Goal: Task Accomplishment & Management: Use online tool/utility

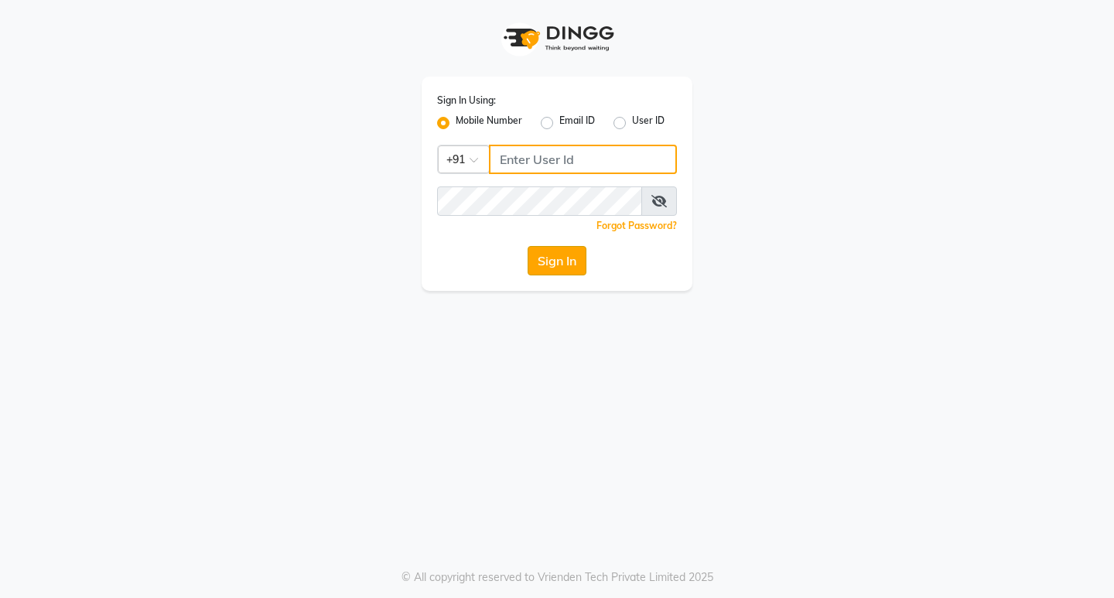
type input "9119610055"
click at [566, 260] on button "Sign In" at bounding box center [557, 260] width 59 height 29
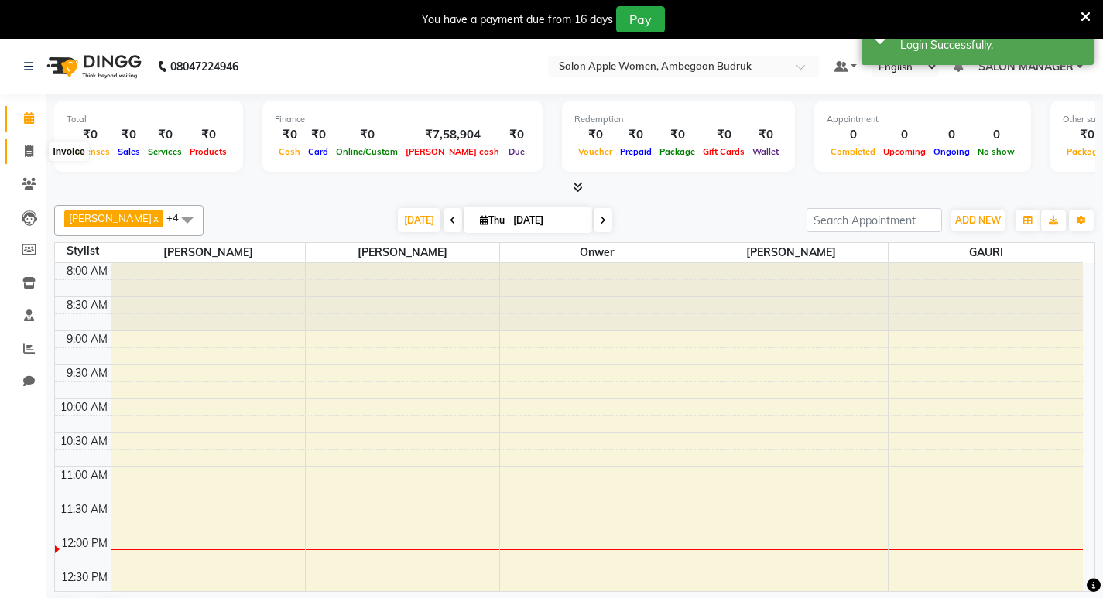
click at [21, 153] on span at bounding box center [28, 152] width 27 height 18
select select "6277"
select select "service"
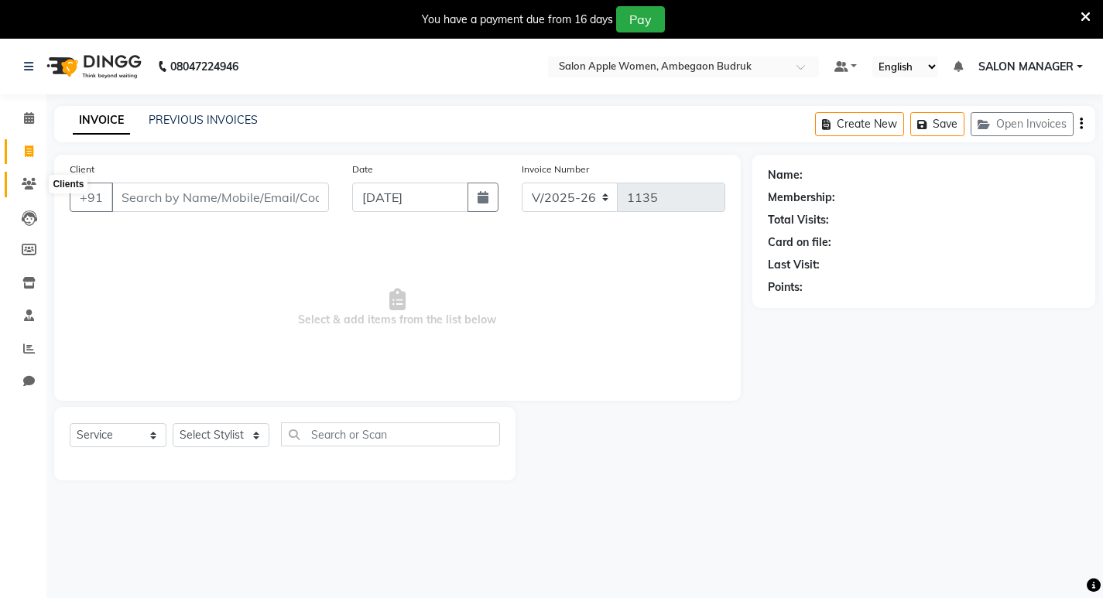
click at [22, 180] on icon at bounding box center [29, 184] width 15 height 12
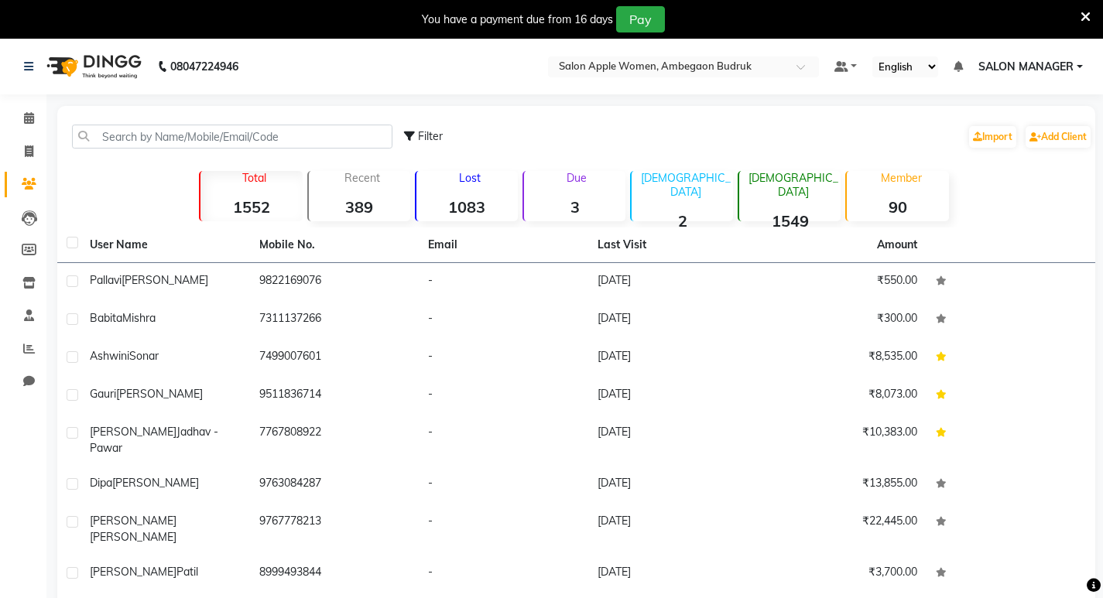
click at [483, 200] on strong "1083" at bounding box center [466, 206] width 101 height 19
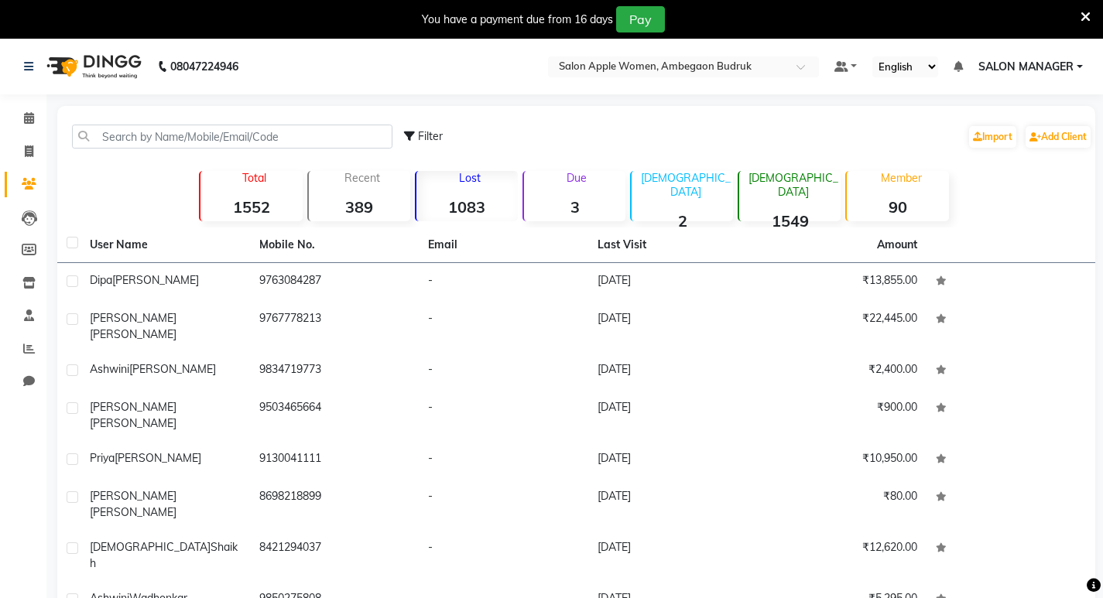
click at [221, 216] on strong "1552" at bounding box center [250, 206] width 101 height 19
drag, startPoint x: 229, startPoint y: 208, endPoint x: 231, endPoint y: 197, distance: 10.9
click at [231, 205] on strong "1552" at bounding box center [250, 206] width 101 height 19
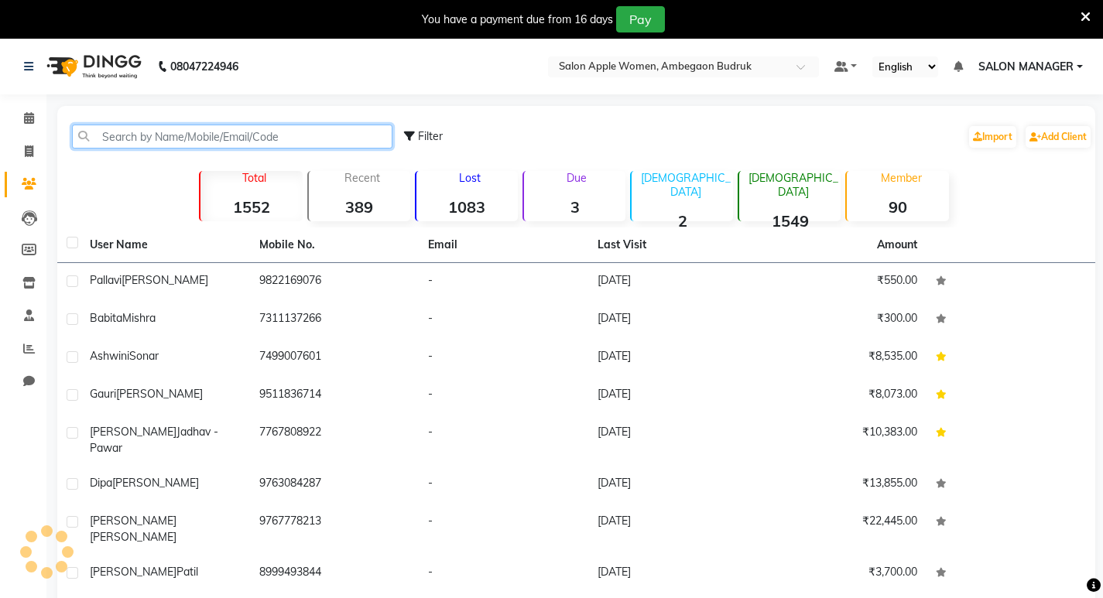
click at [243, 146] on input "text" at bounding box center [232, 137] width 320 height 24
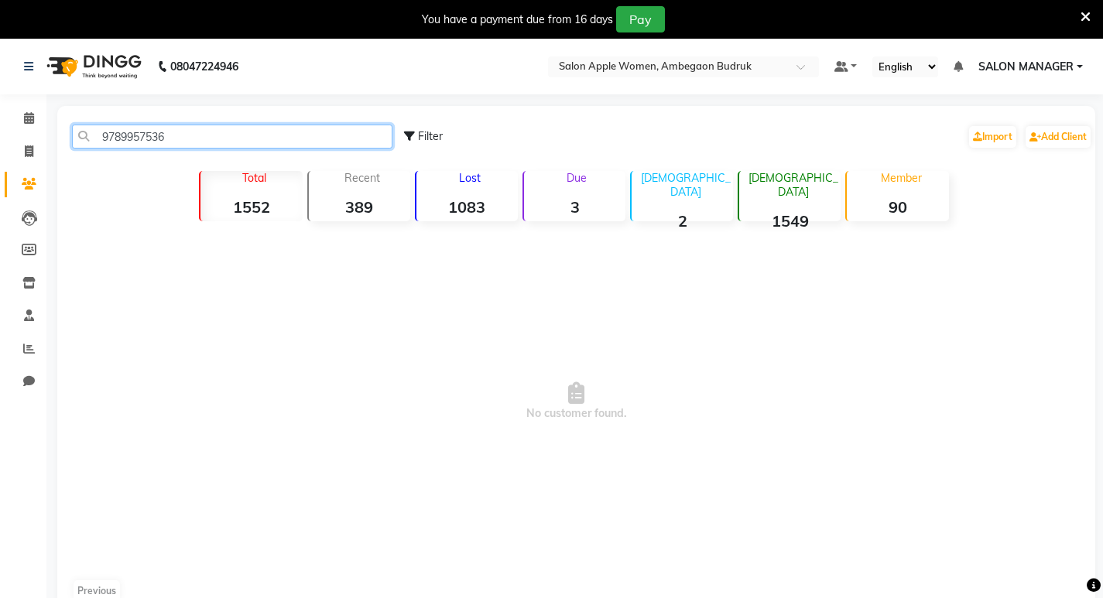
click at [325, 135] on input "9789957536" at bounding box center [232, 137] width 320 height 24
type input "9"
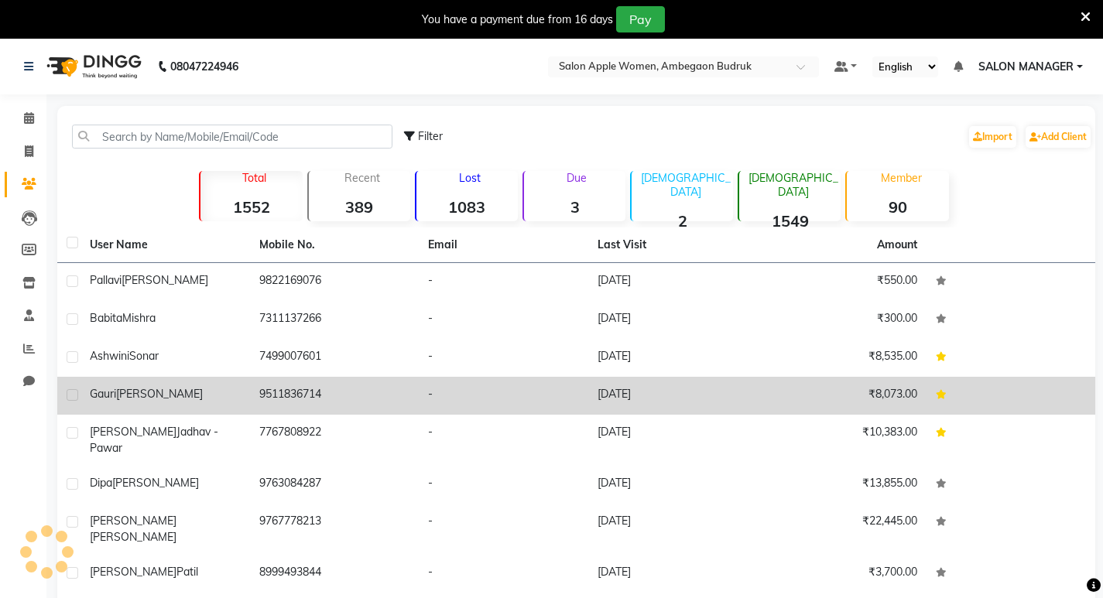
click at [898, 378] on tbody "[PERSON_NAME] 9822169076 - [DATE] ₹550.00 [PERSON_NAME] 7311137266 - [DATE] ₹30…" at bounding box center [576, 472] width 1038 height 419
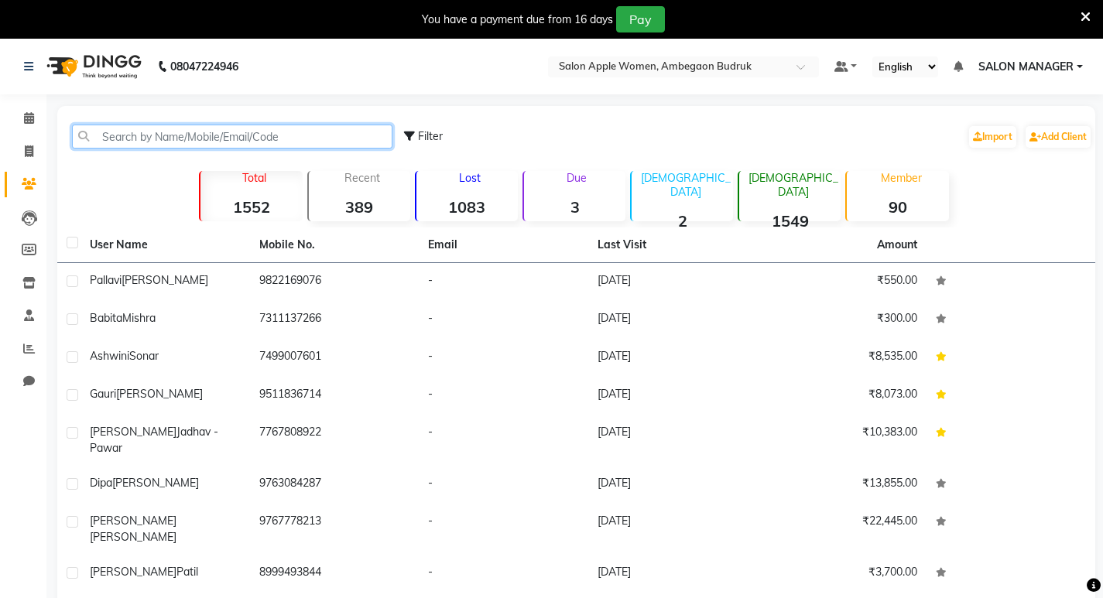
click at [153, 137] on input "text" at bounding box center [232, 137] width 320 height 24
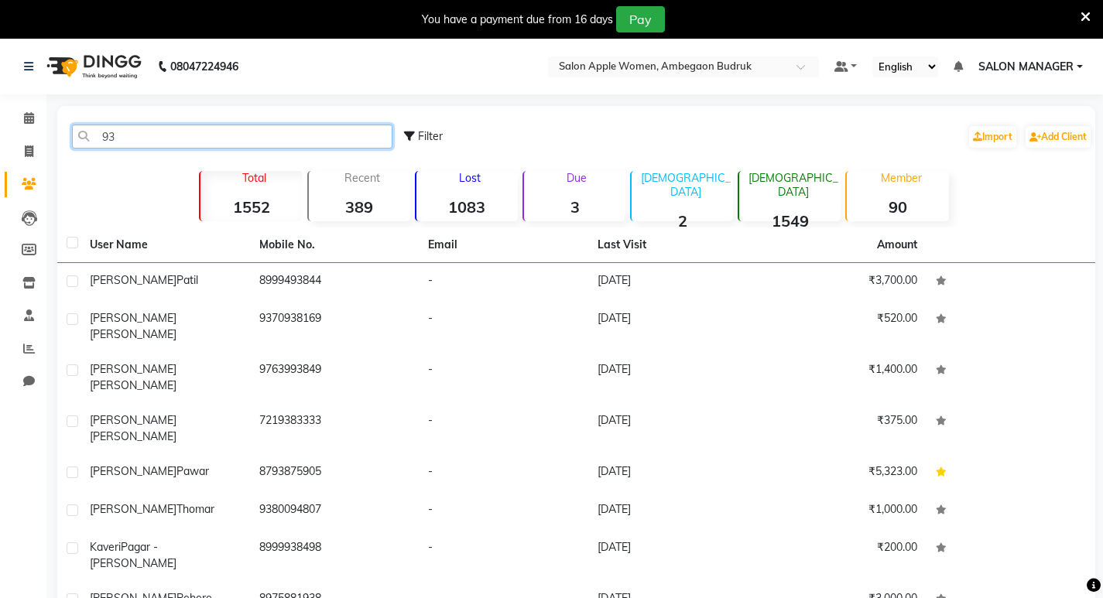
type input "9"
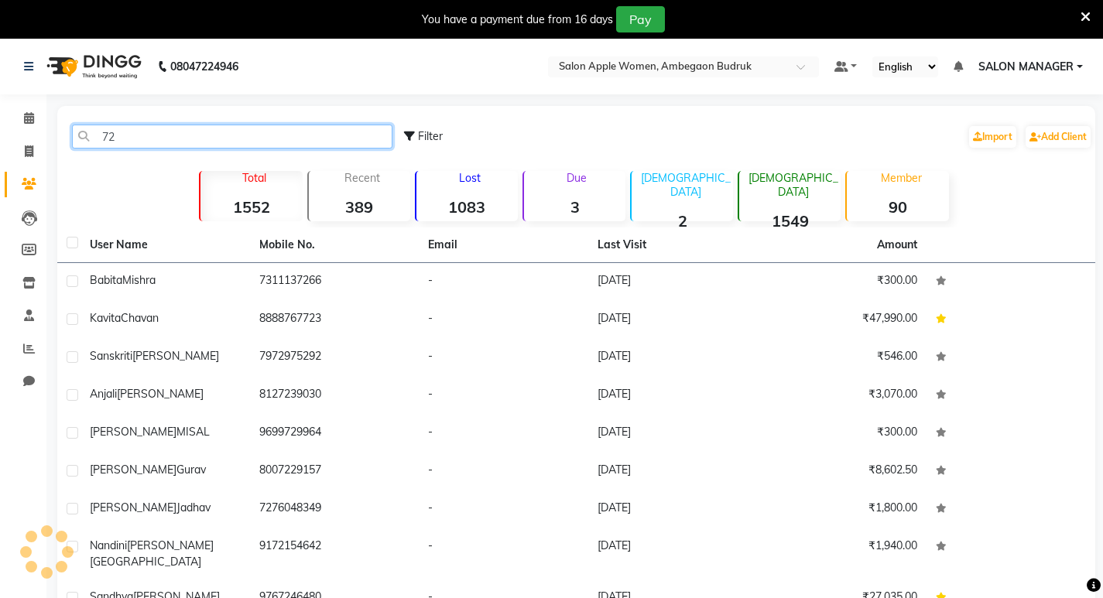
type input "7"
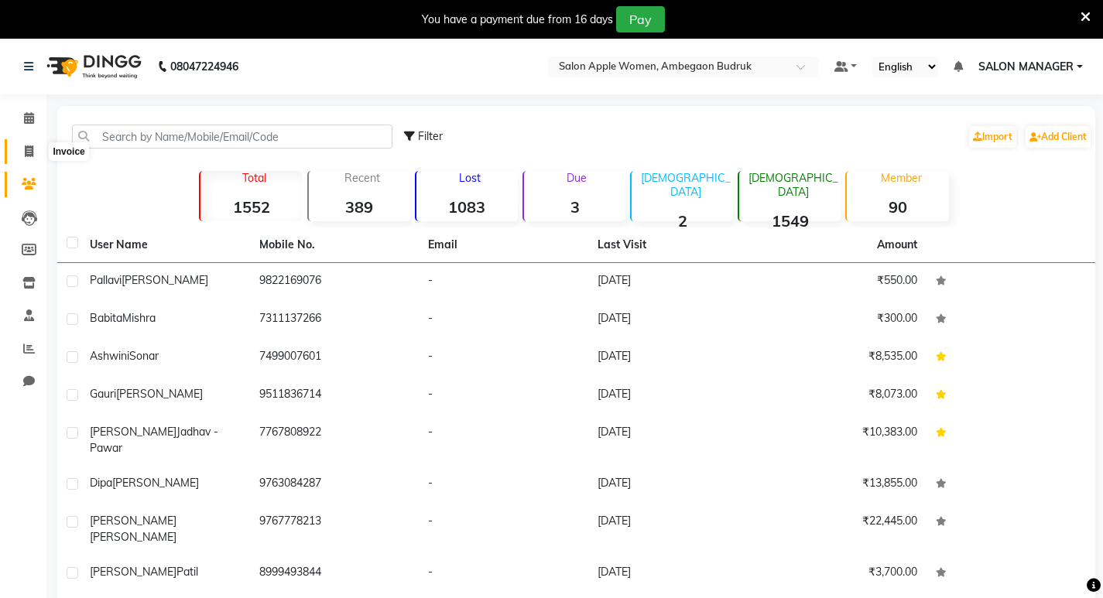
click at [25, 152] on icon at bounding box center [29, 152] width 9 height 12
select select "service"
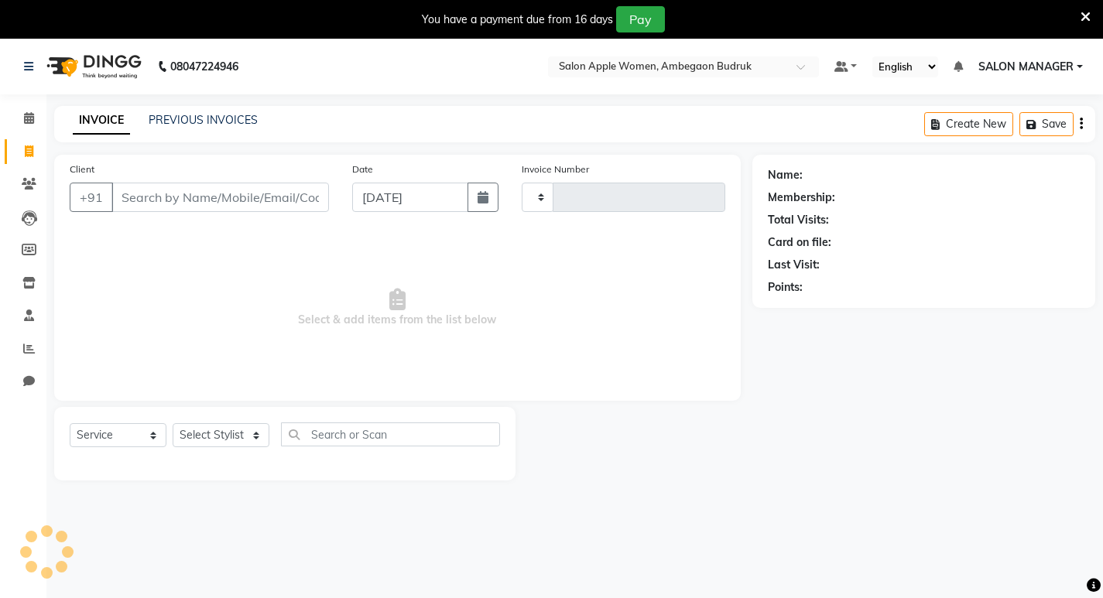
type input "1135"
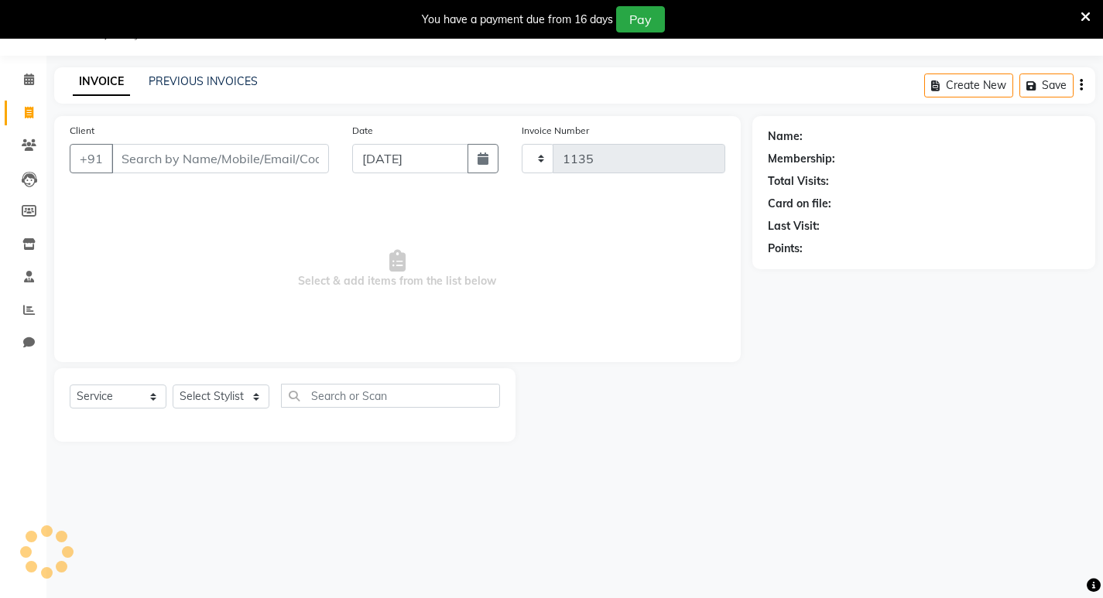
select select "6277"
click at [192, 164] on input "Client" at bounding box center [219, 158] width 217 height 29
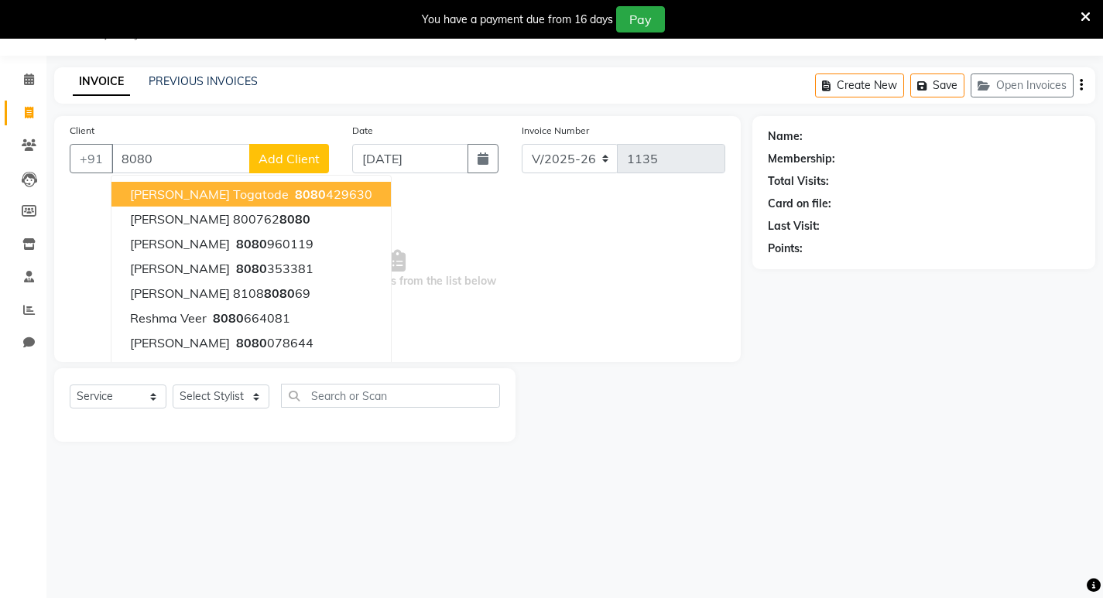
click at [186, 163] on input "8080" at bounding box center [180, 158] width 139 height 29
type input "8"
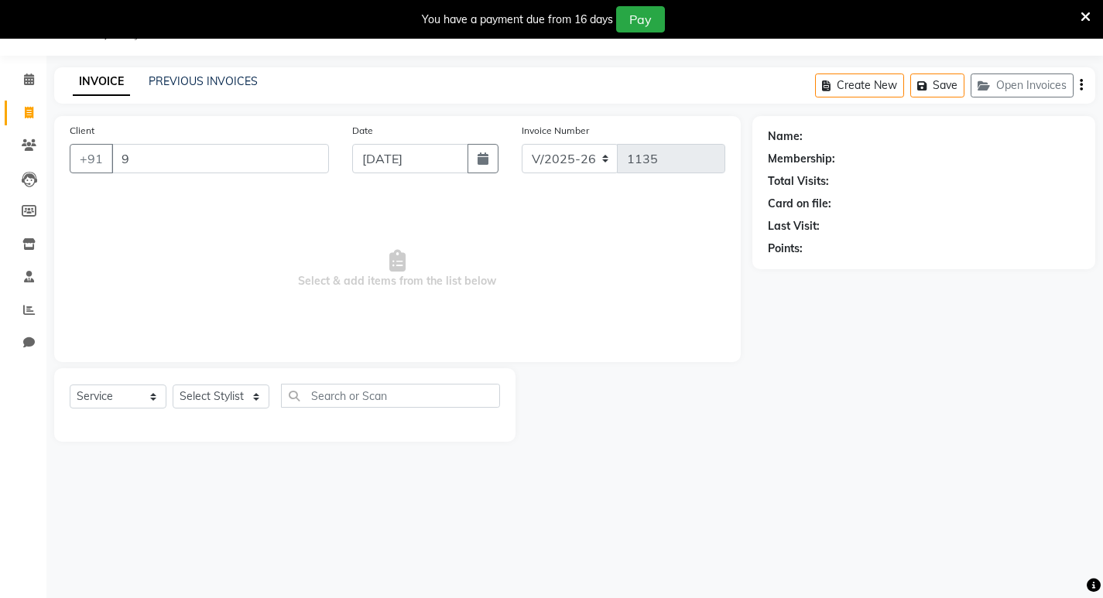
type input "9"
click at [366, 560] on html "08047224946 Select Location × Salon Apple Women, Ambegaon Budruk Default Panel …" at bounding box center [551, 260] width 1103 height 598
click at [271, 159] on input "9" at bounding box center [219, 158] width 217 height 29
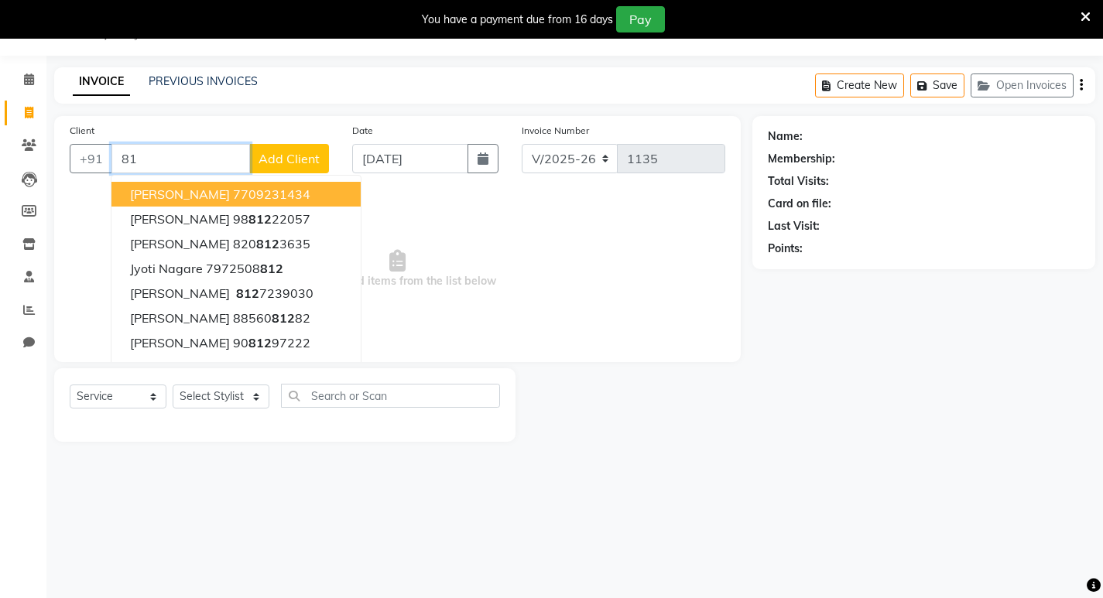
type input "8"
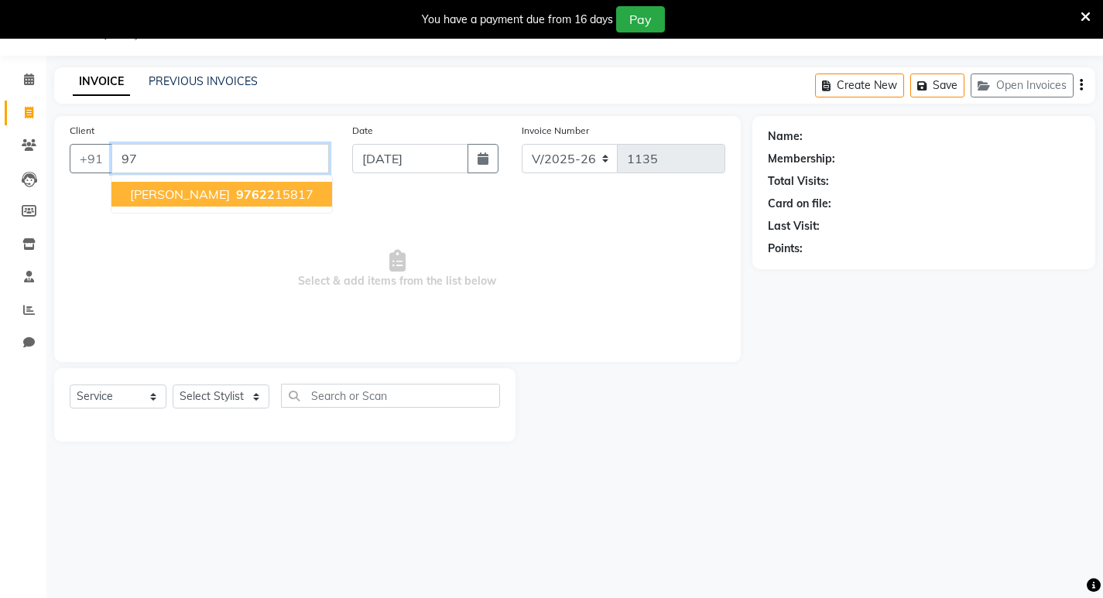
type input "9"
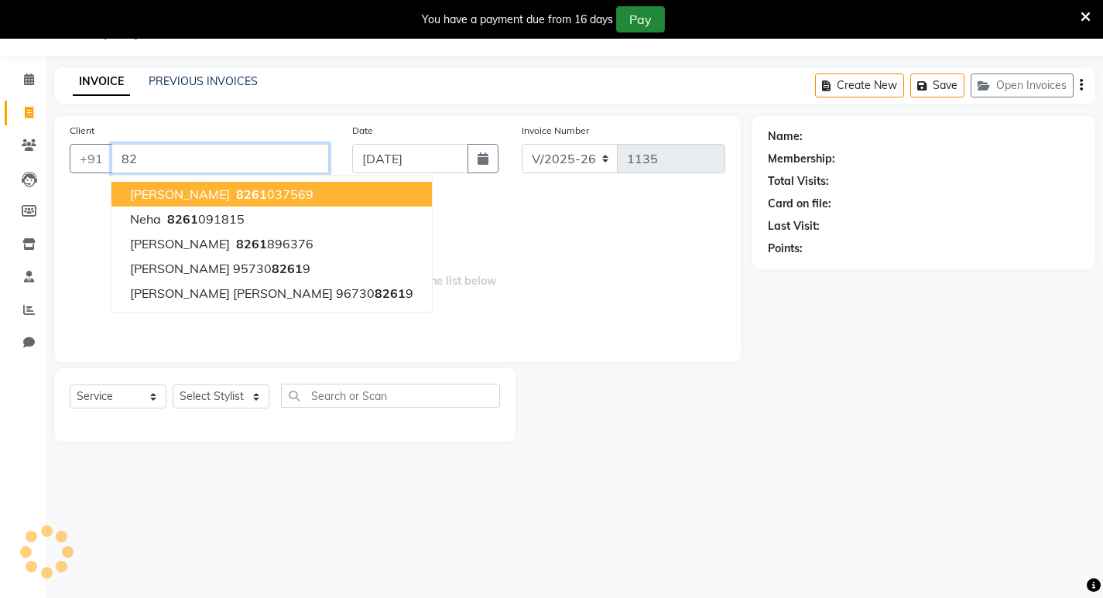
type input "8"
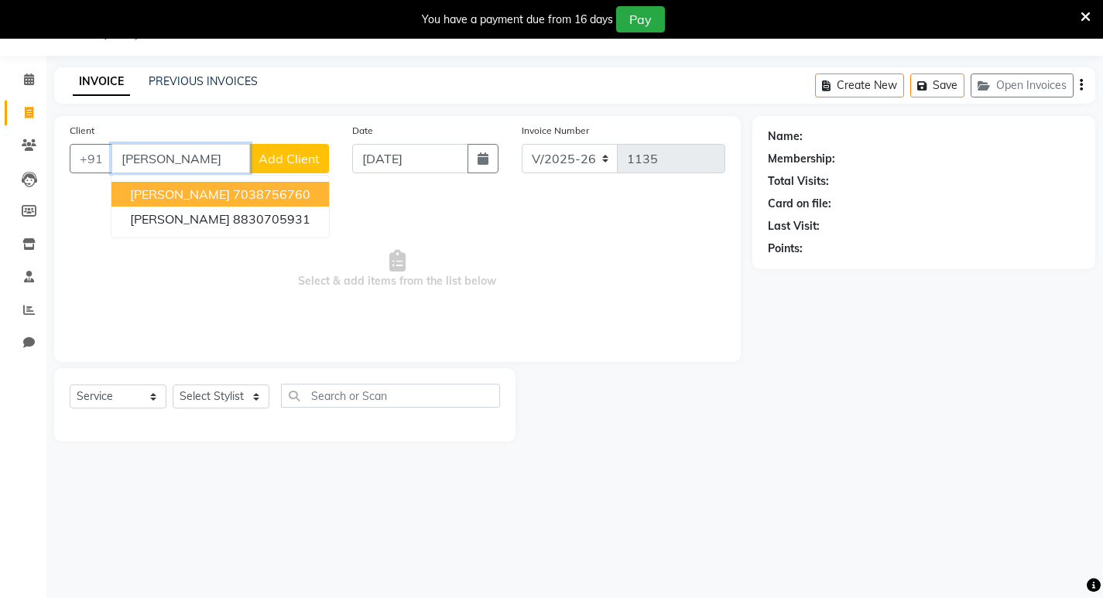
click at [194, 151] on input "[PERSON_NAME]" at bounding box center [180, 158] width 139 height 29
type input "T"
click at [156, 194] on span "[PERSON_NAME]" at bounding box center [180, 194] width 100 height 15
type input "9075550555"
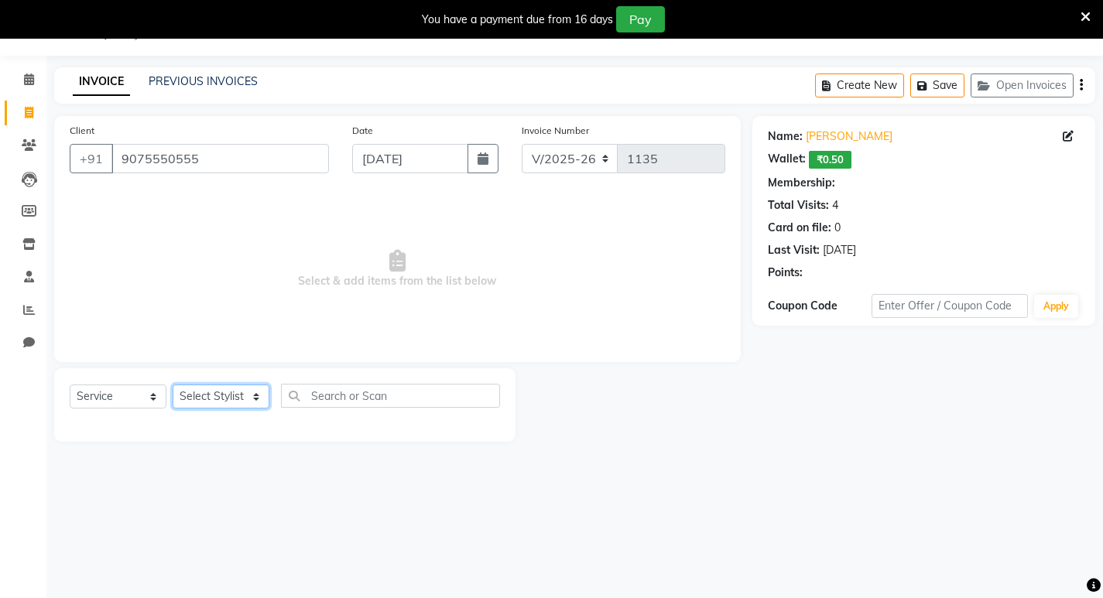
click at [240, 407] on select "Select Stylist [PERSON_NAME] [PERSON_NAME] [PERSON_NAME] Manager [PERSON_NAME] …" at bounding box center [221, 397] width 97 height 24
select select "58086"
click at [173, 385] on select "Select Stylist [PERSON_NAME] [PERSON_NAME] [PERSON_NAME] Manager [PERSON_NAME] …" at bounding box center [221, 397] width 97 height 24
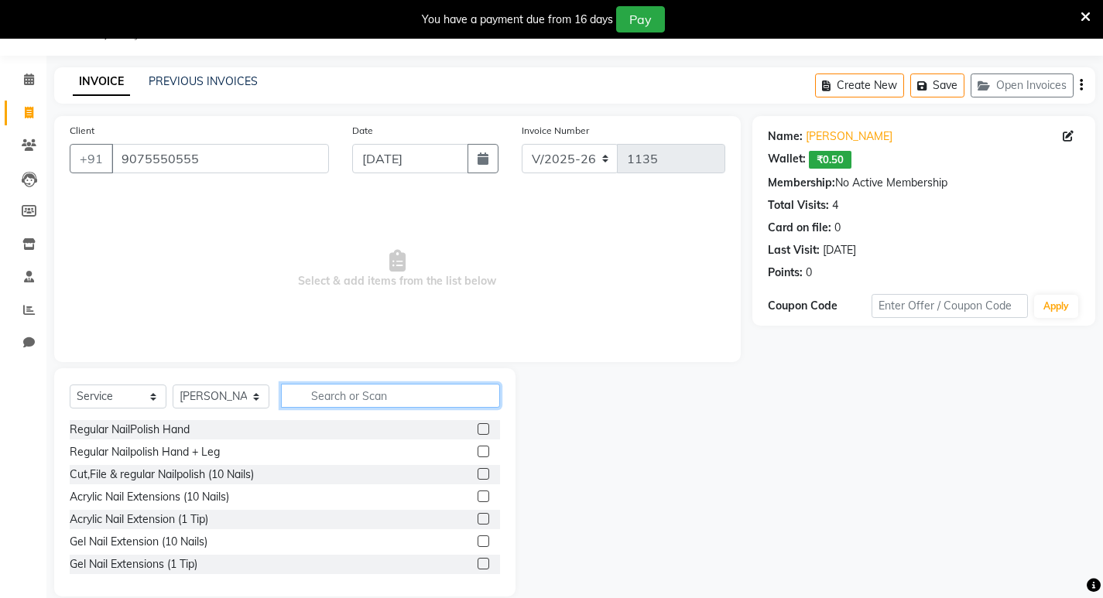
click at [327, 392] on input "text" at bounding box center [390, 396] width 219 height 24
click at [285, 398] on input "text" at bounding box center [390, 396] width 219 height 24
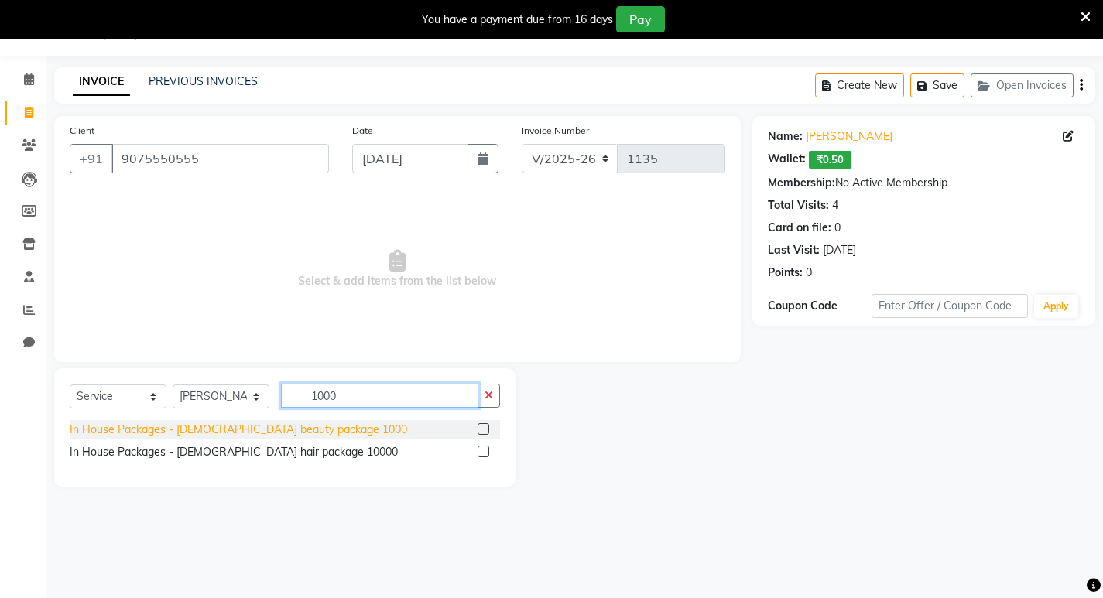
type input "1000"
click at [236, 430] on div "In House Packages - [DEMOGRAPHIC_DATA] beauty package 1000" at bounding box center [238, 430] width 337 height 16
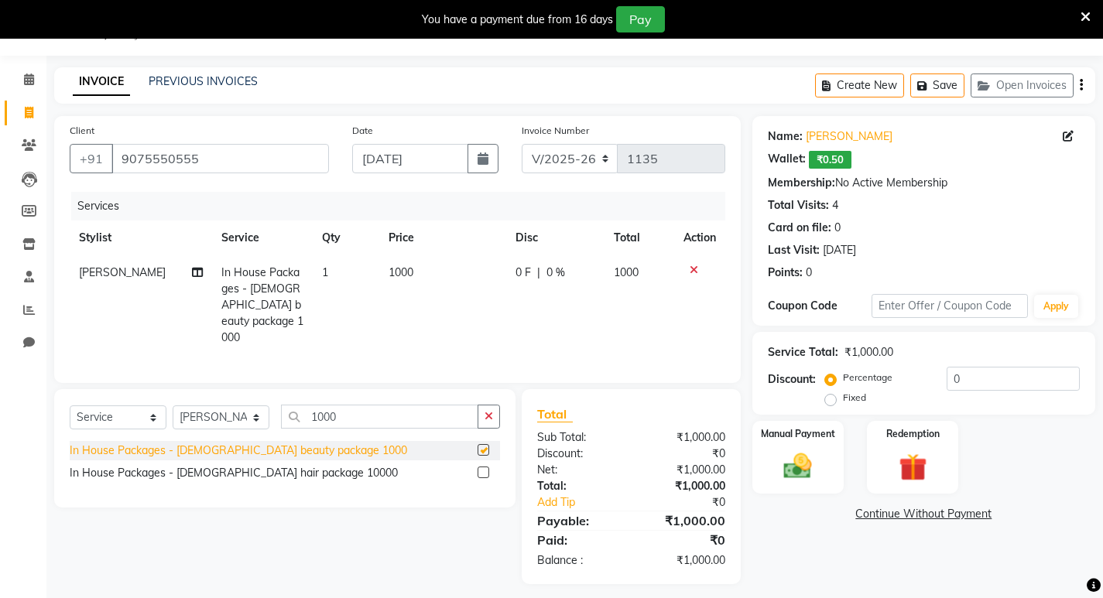
checkbox input "false"
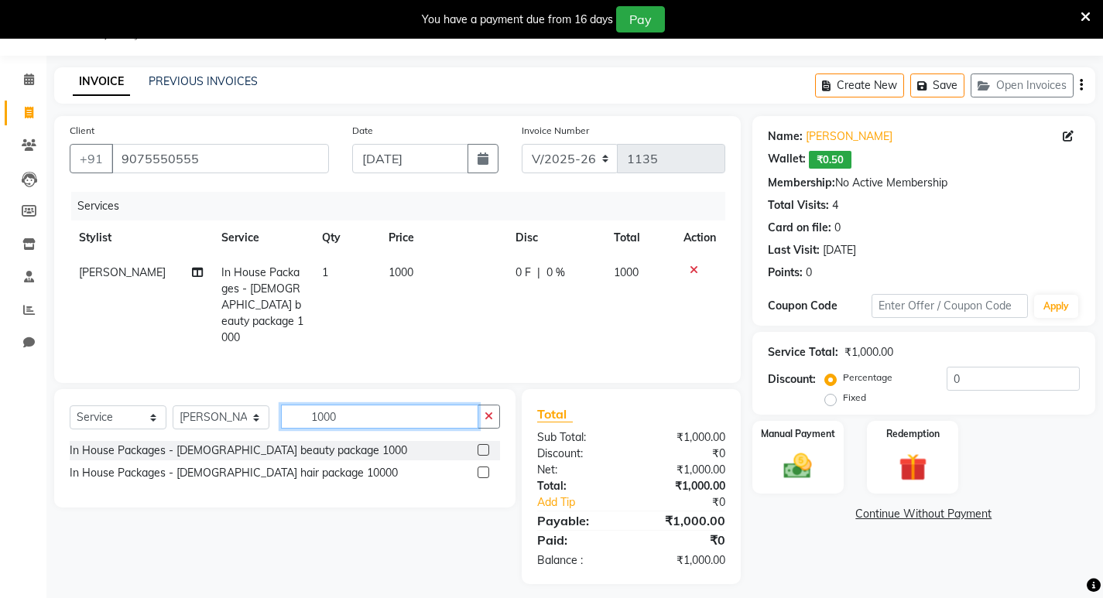
click at [348, 405] on input "1000" at bounding box center [379, 417] width 197 height 24
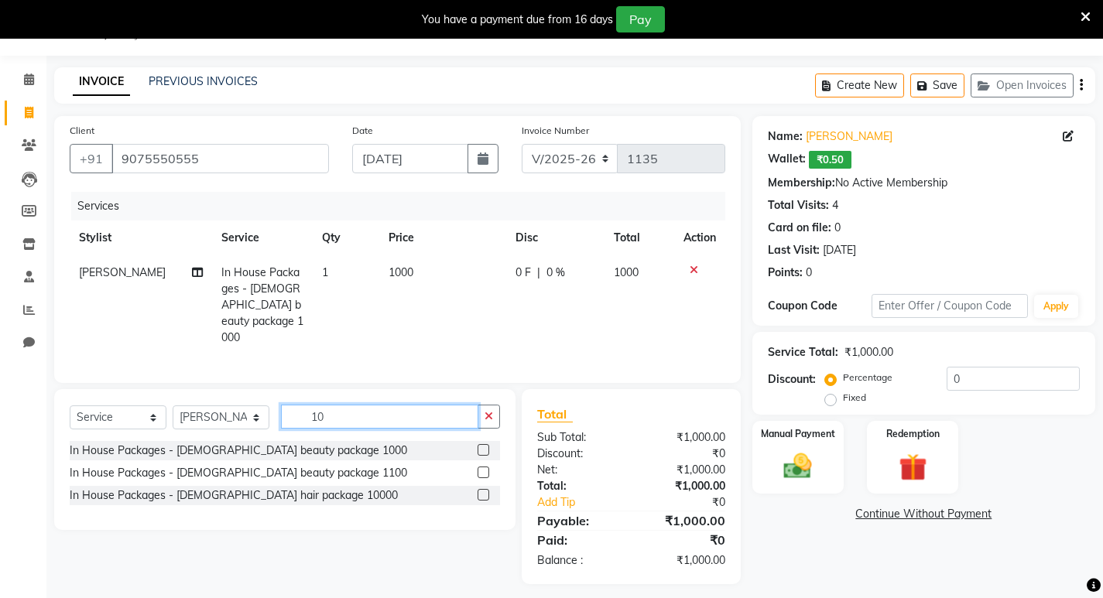
type input "1"
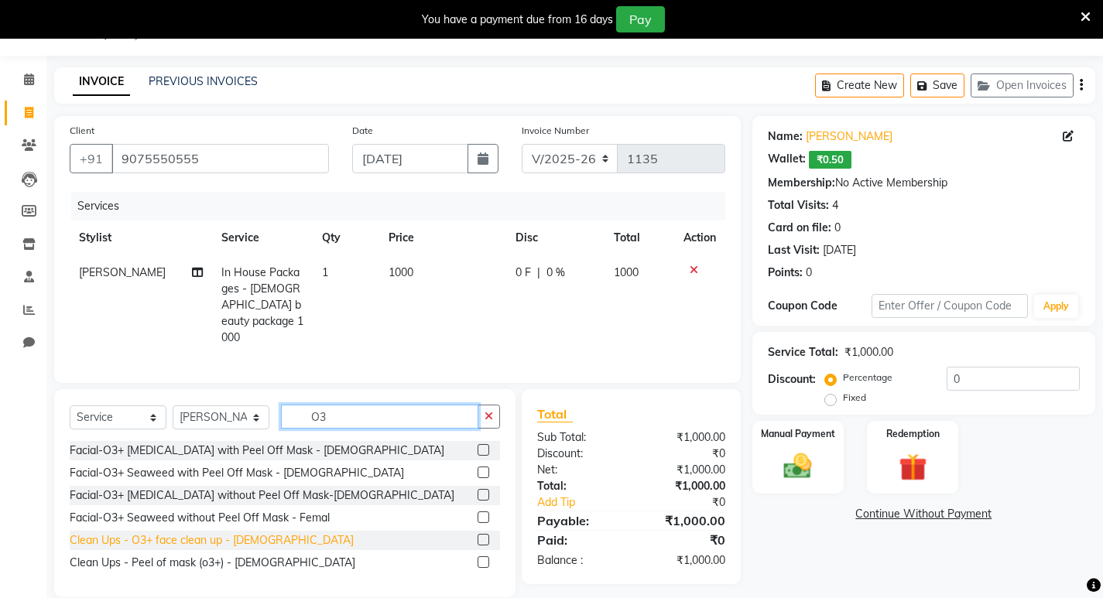
type input "O3"
click at [248, 535] on div "Clean Ups - O3+ face clean up - [DEMOGRAPHIC_DATA]" at bounding box center [212, 540] width 284 height 16
checkbox input "false"
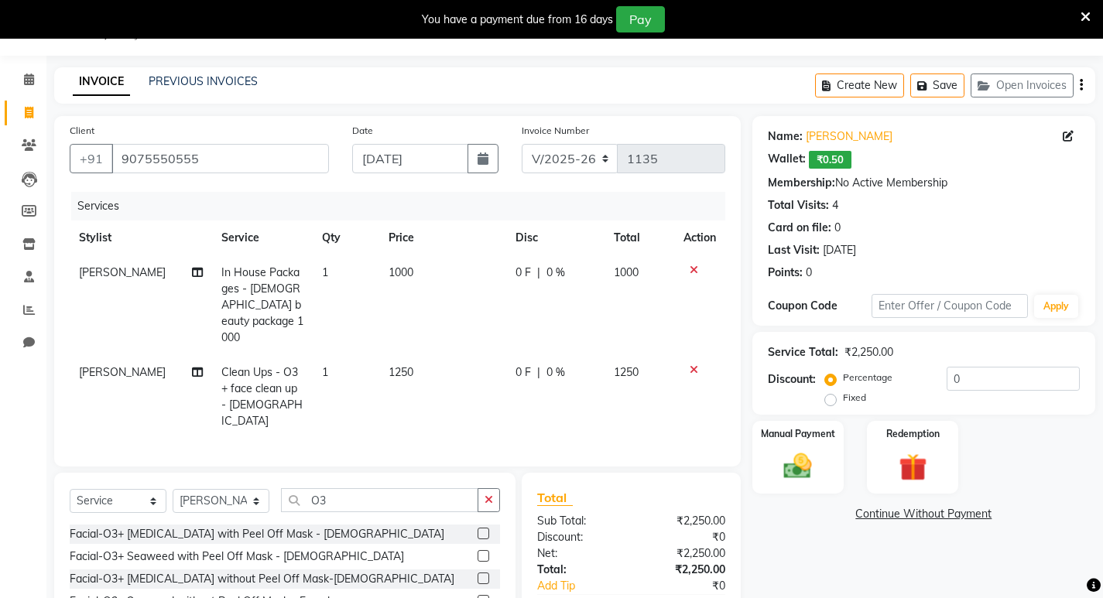
scroll to position [124, 0]
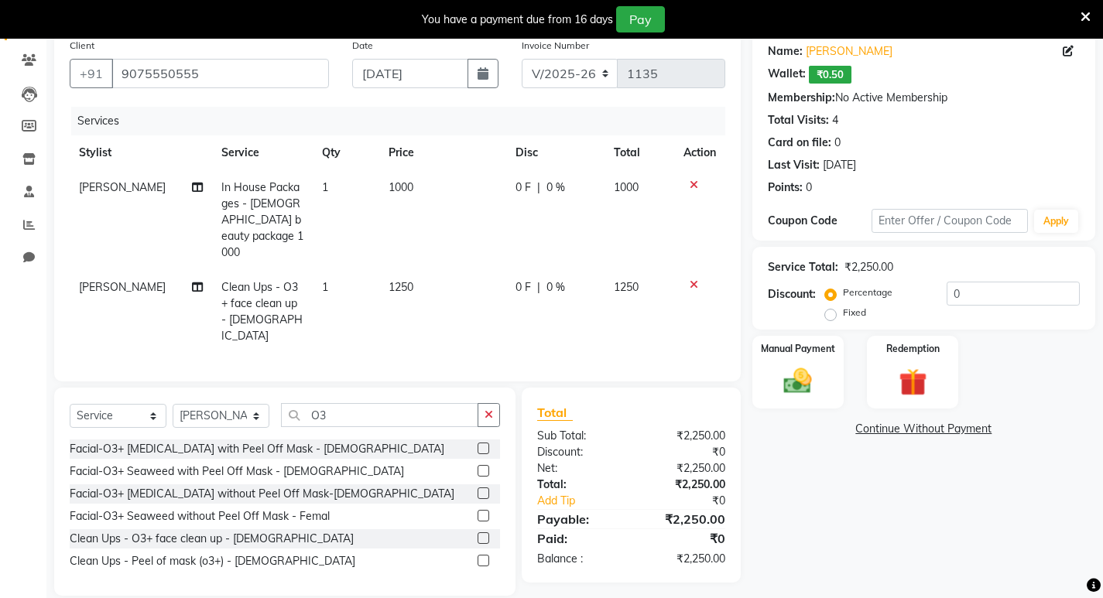
click at [693, 279] on icon at bounding box center [694, 284] width 9 height 11
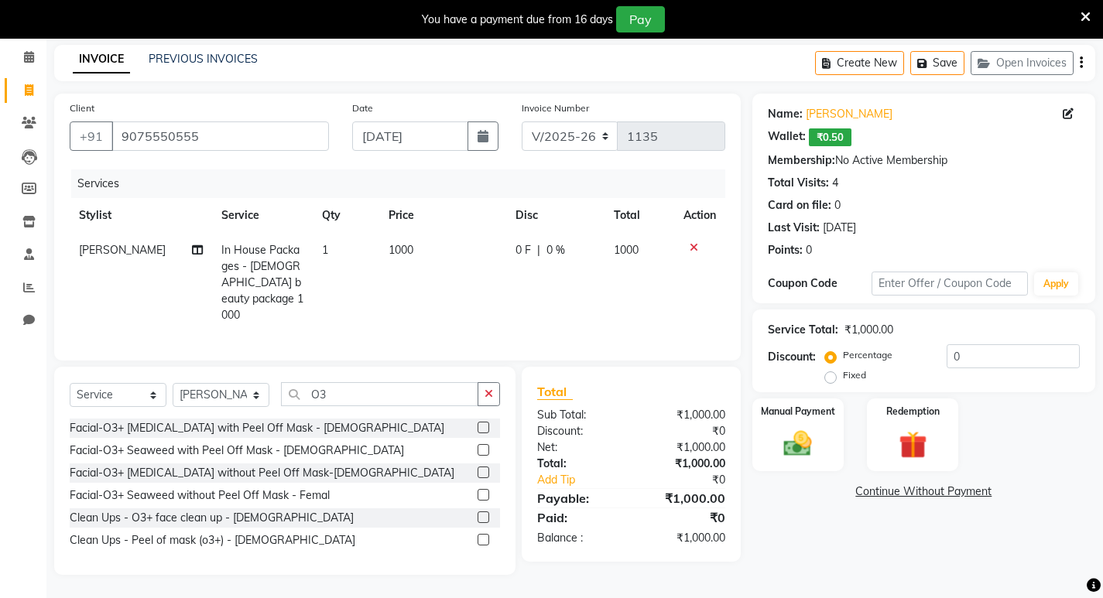
scroll to position [56, 0]
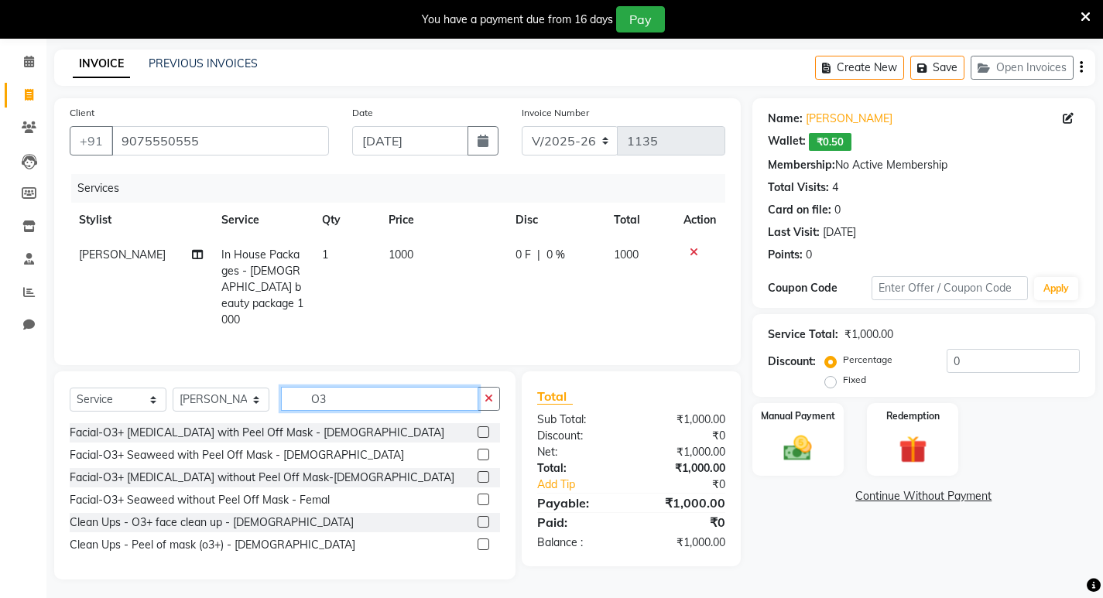
click at [404, 394] on input "O3" at bounding box center [379, 399] width 197 height 24
type input "O"
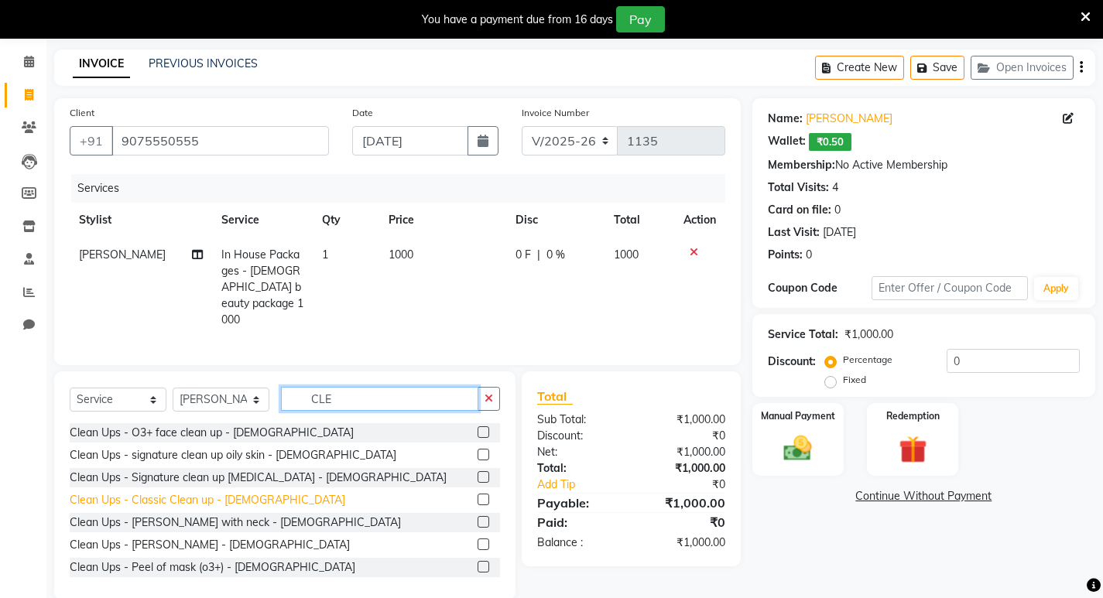
type input "CLE"
click at [241, 492] on div "Clean Ups - Classic Clean up - [DEMOGRAPHIC_DATA]" at bounding box center [208, 500] width 276 height 16
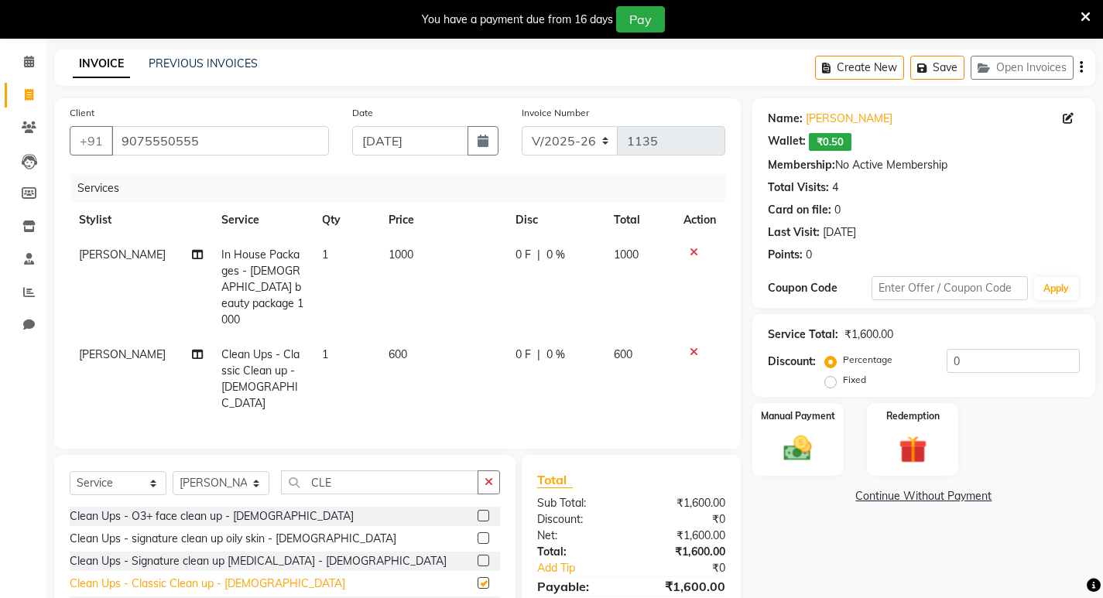
checkbox input "false"
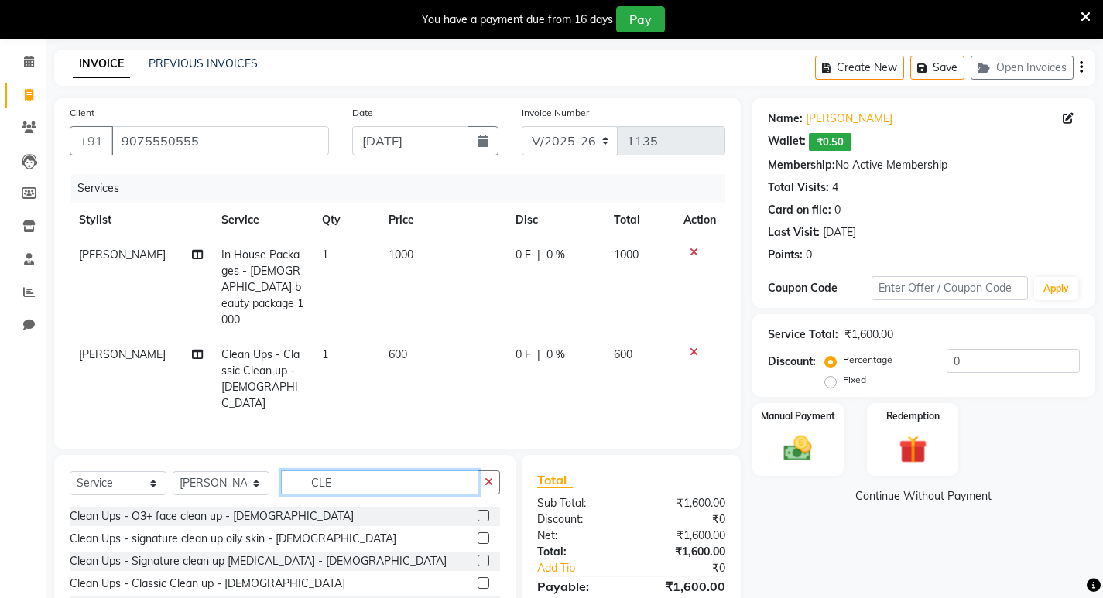
click at [352, 471] on input "CLE" at bounding box center [379, 483] width 197 height 24
type input "C"
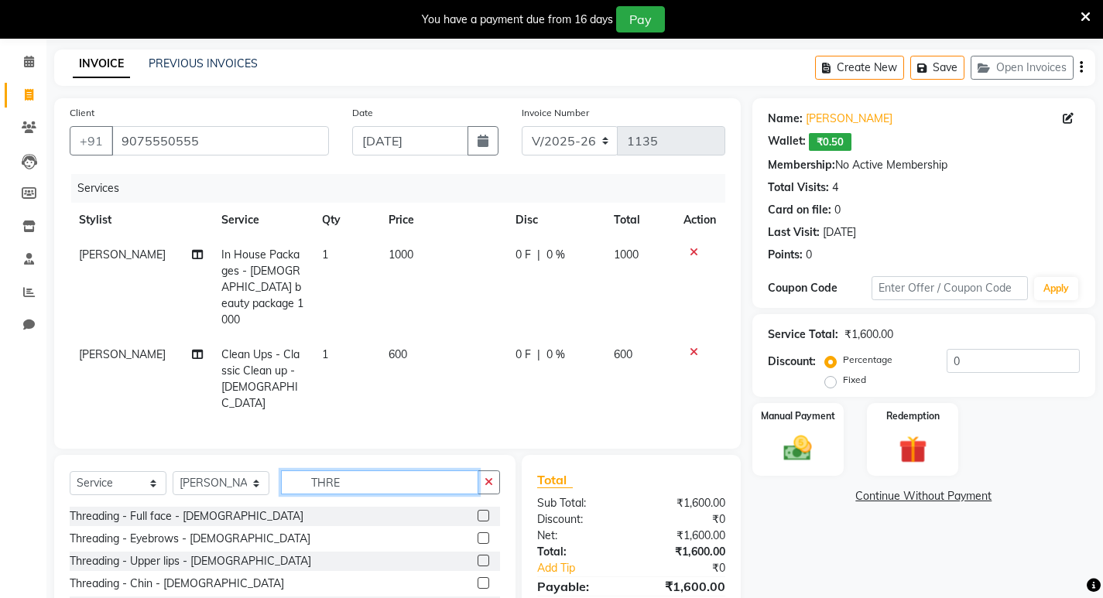
type input "THRE"
click at [231, 597] on div "Threading - Forehead - [DEMOGRAPHIC_DATA]" at bounding box center [285, 606] width 430 height 19
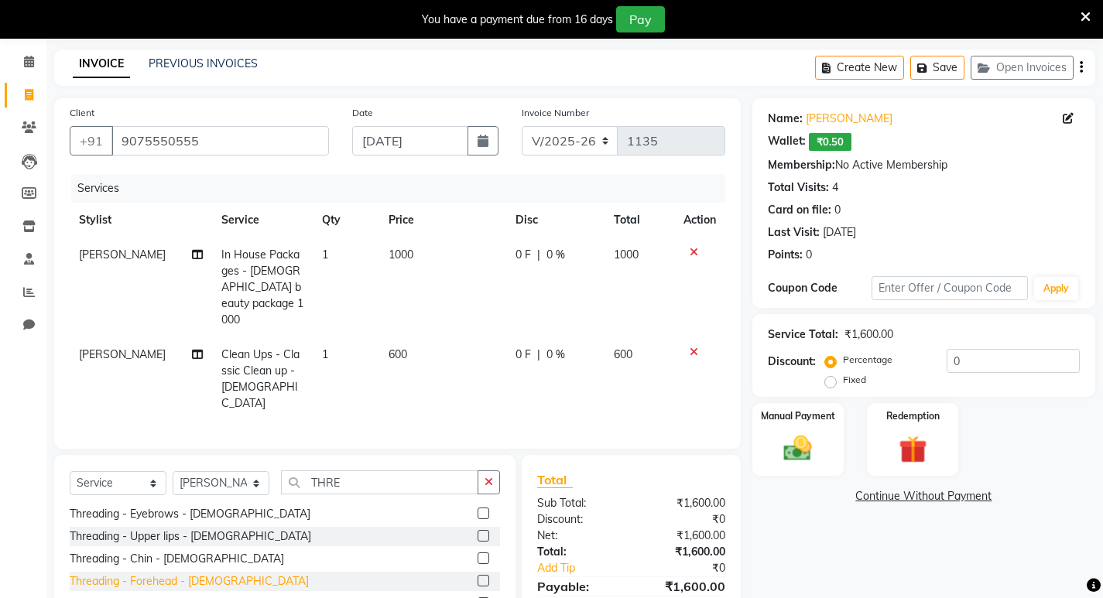
click at [135, 573] on div "Threading - Forehead - [DEMOGRAPHIC_DATA]" at bounding box center [189, 581] width 239 height 16
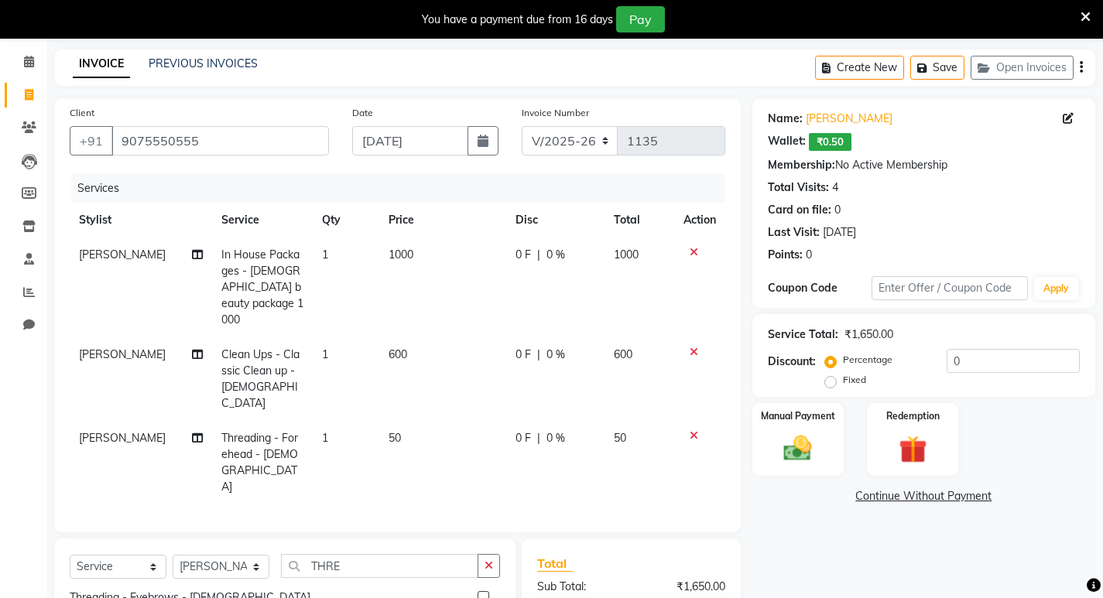
checkbox input "false"
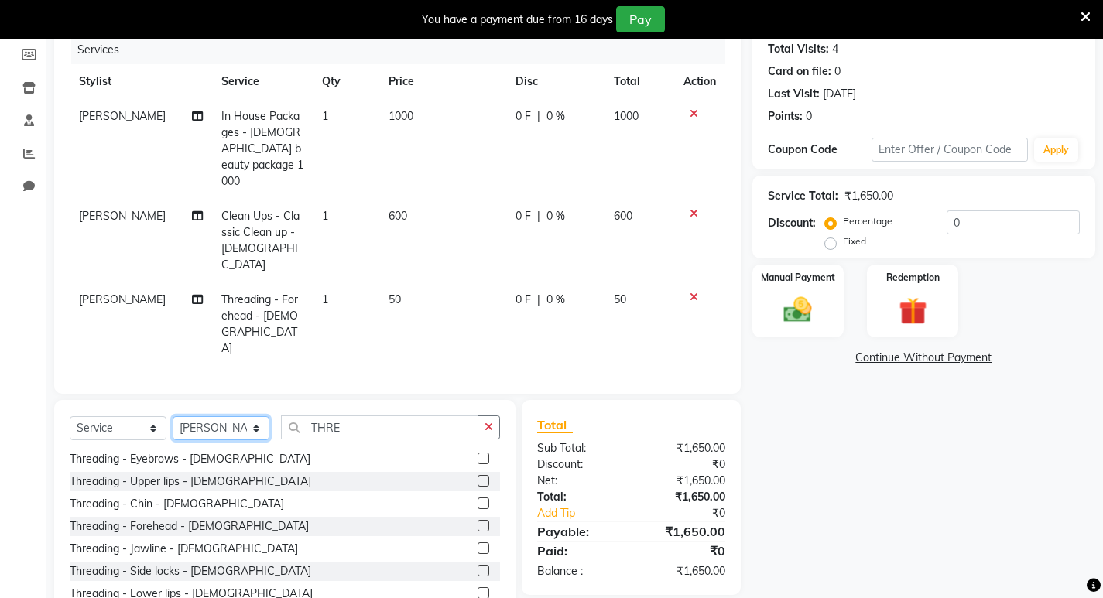
click at [248, 416] on select "Select Stylist [PERSON_NAME] [PERSON_NAME] [PERSON_NAME] Manager [PERSON_NAME] …" at bounding box center [221, 428] width 97 height 24
select select "46604"
click at [173, 416] on select "Select Stylist [PERSON_NAME] [PERSON_NAME] [PERSON_NAME] Manager [PERSON_NAME] …" at bounding box center [221, 428] width 97 height 24
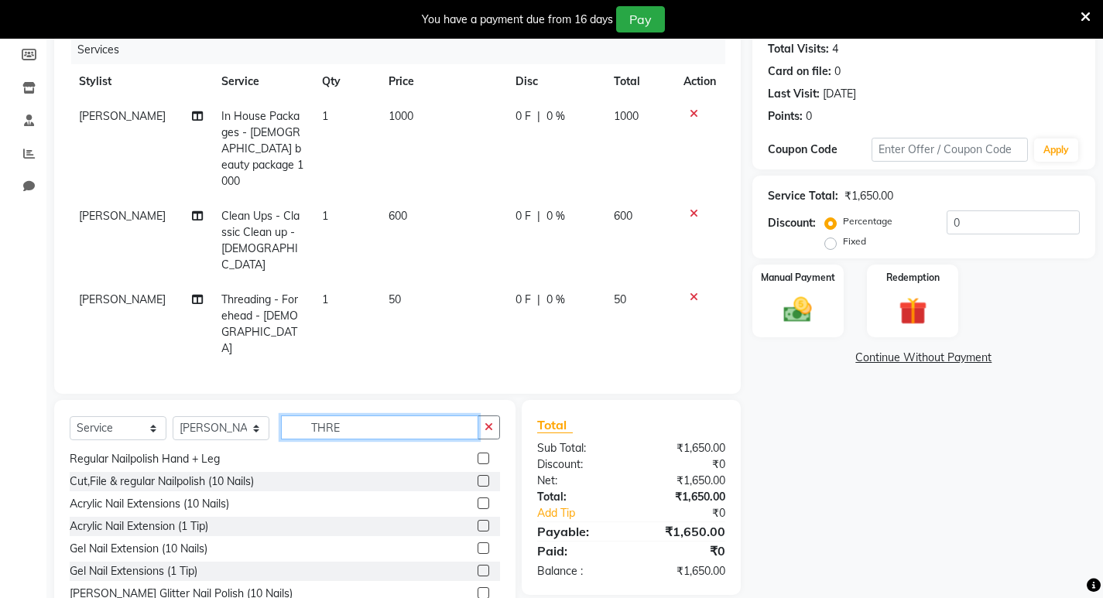
click at [415, 416] on input "THRE" at bounding box center [379, 428] width 197 height 24
type input "T"
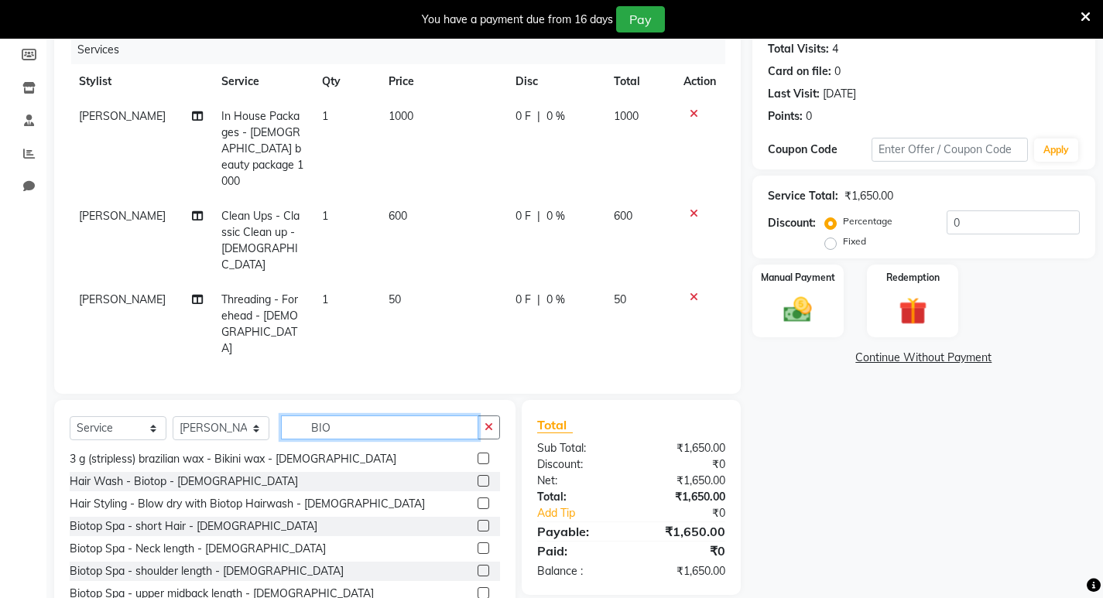
scroll to position [0, 0]
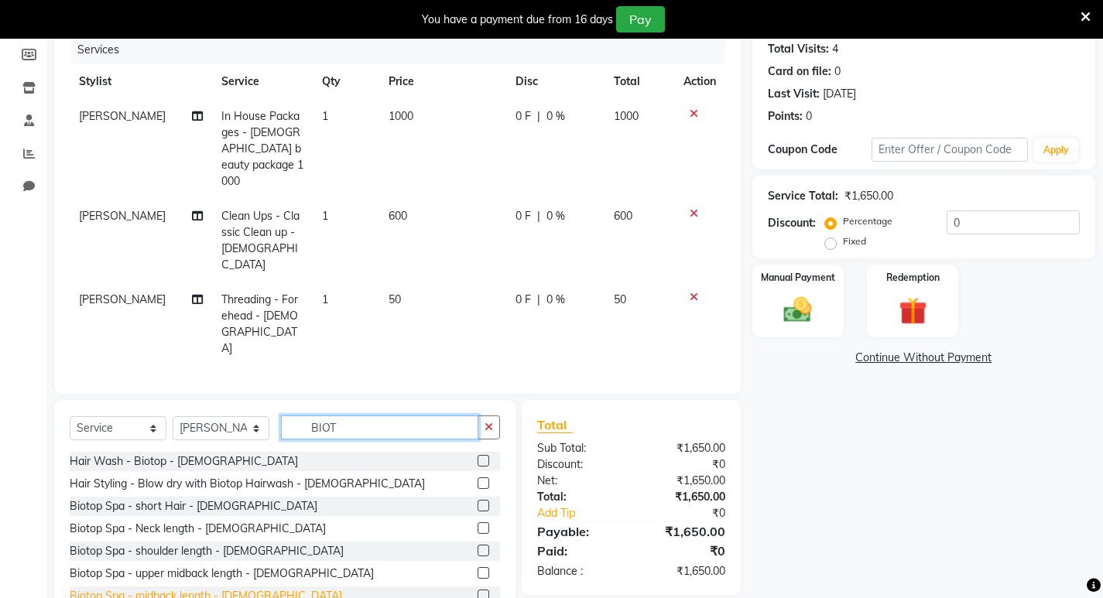
type input "BIOT"
click at [208, 588] on div "Biotop Spa - midback length - [DEMOGRAPHIC_DATA]" at bounding box center [206, 596] width 272 height 16
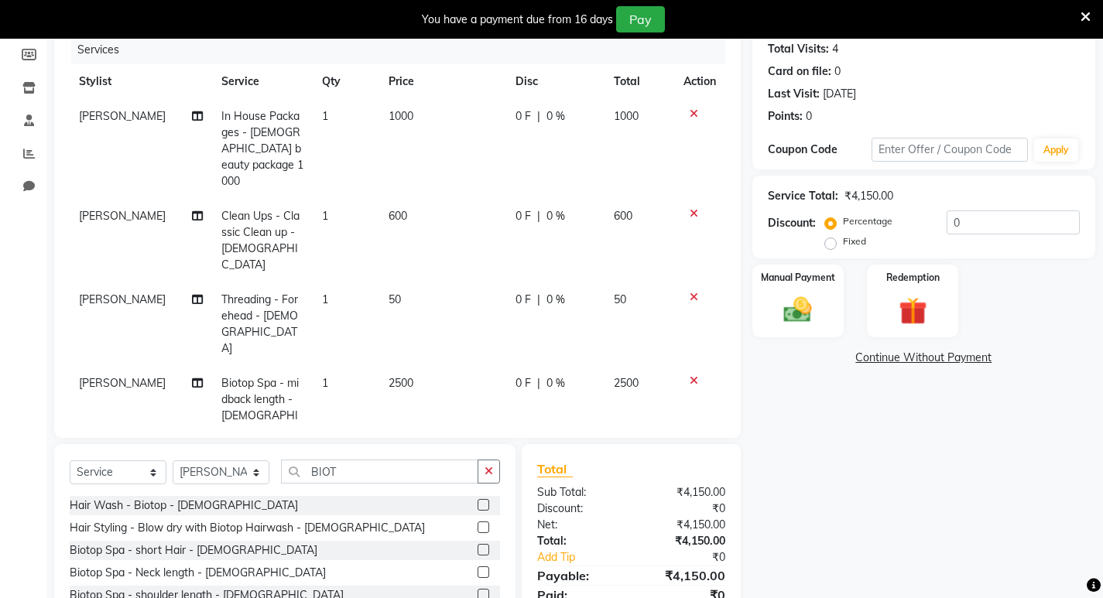
checkbox input "false"
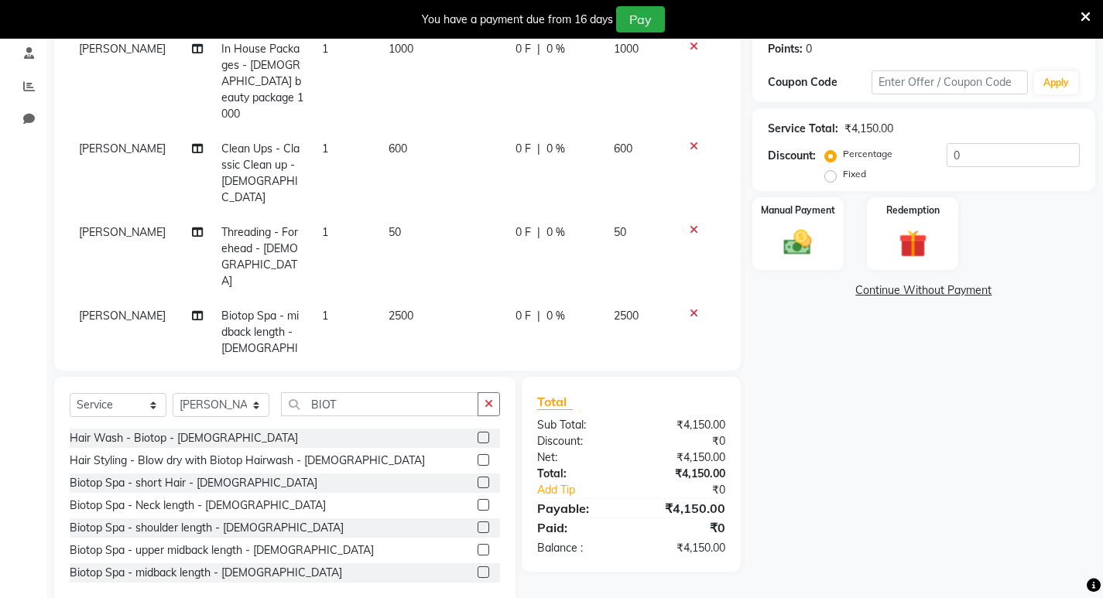
scroll to position [92, 0]
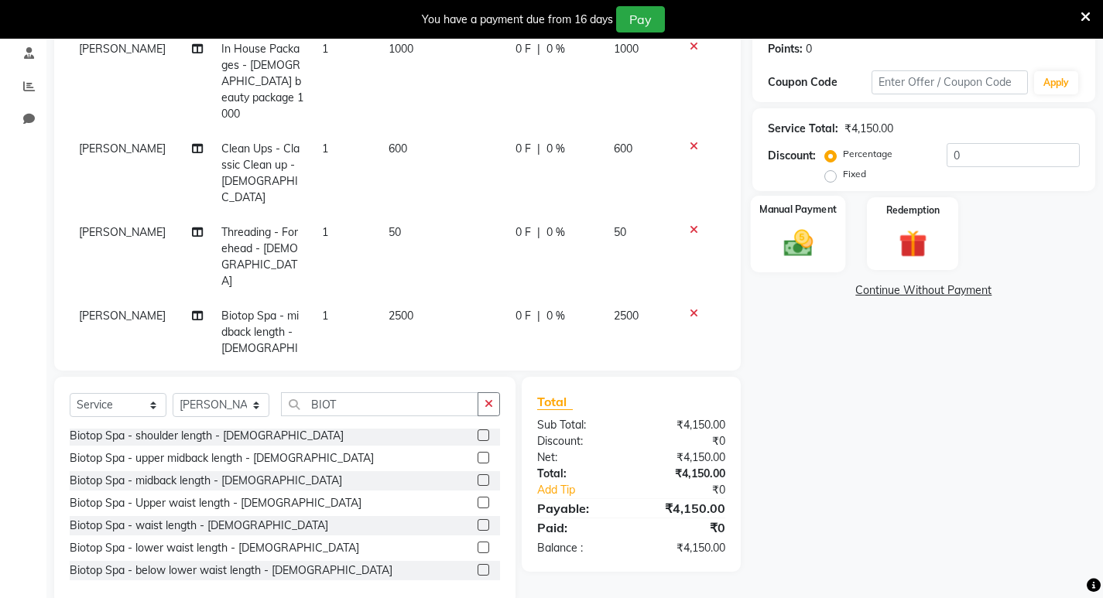
click at [820, 250] on img at bounding box center [797, 242] width 47 height 33
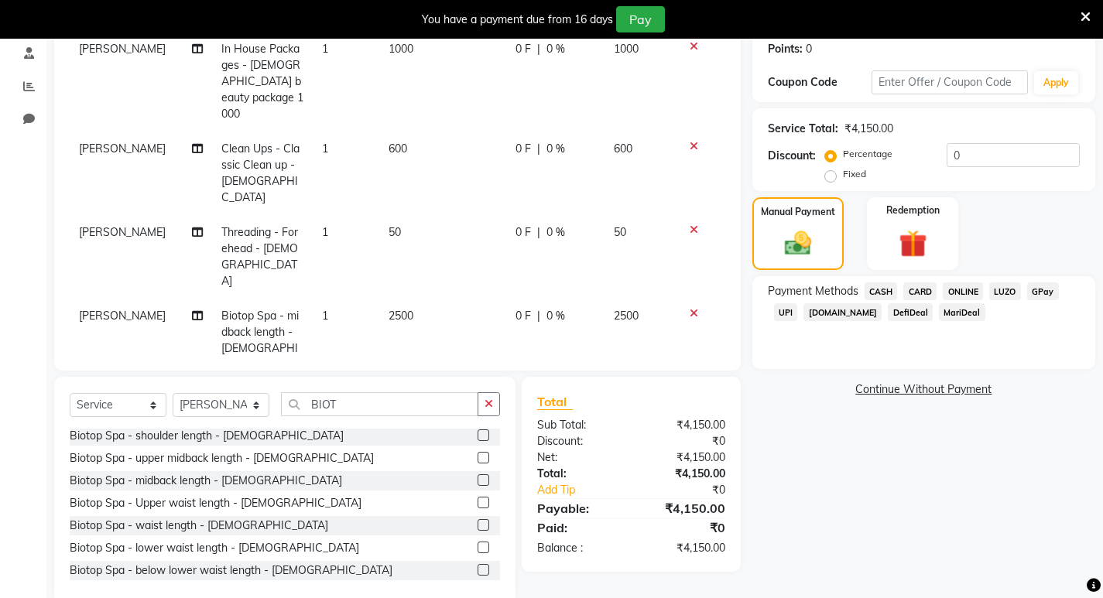
click at [916, 294] on span "CARD" at bounding box center [919, 291] width 33 height 18
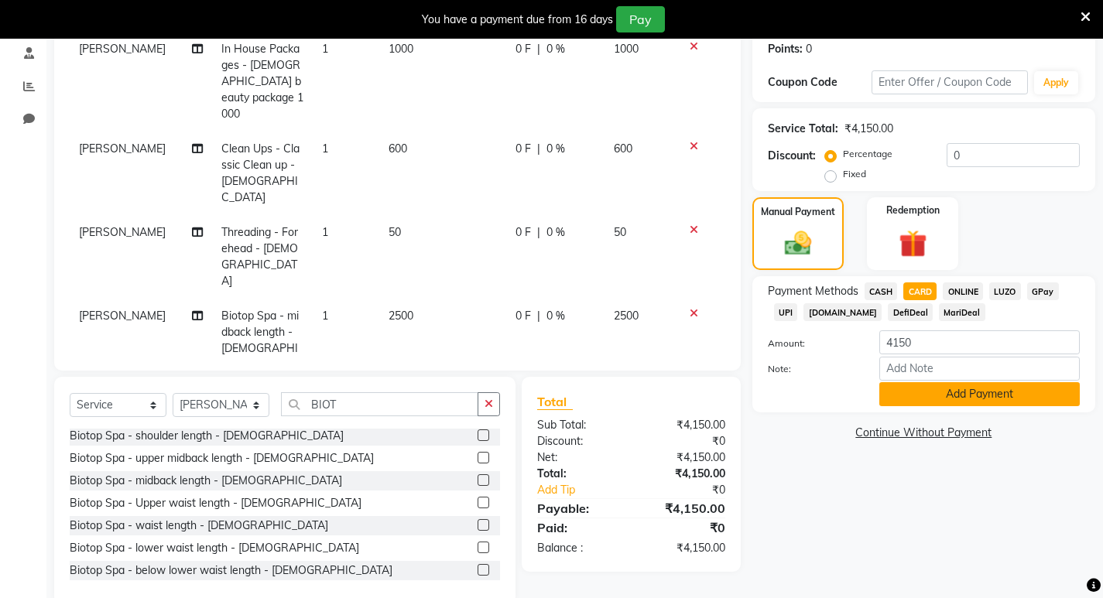
click at [952, 401] on button "Add Payment" at bounding box center [979, 394] width 200 height 24
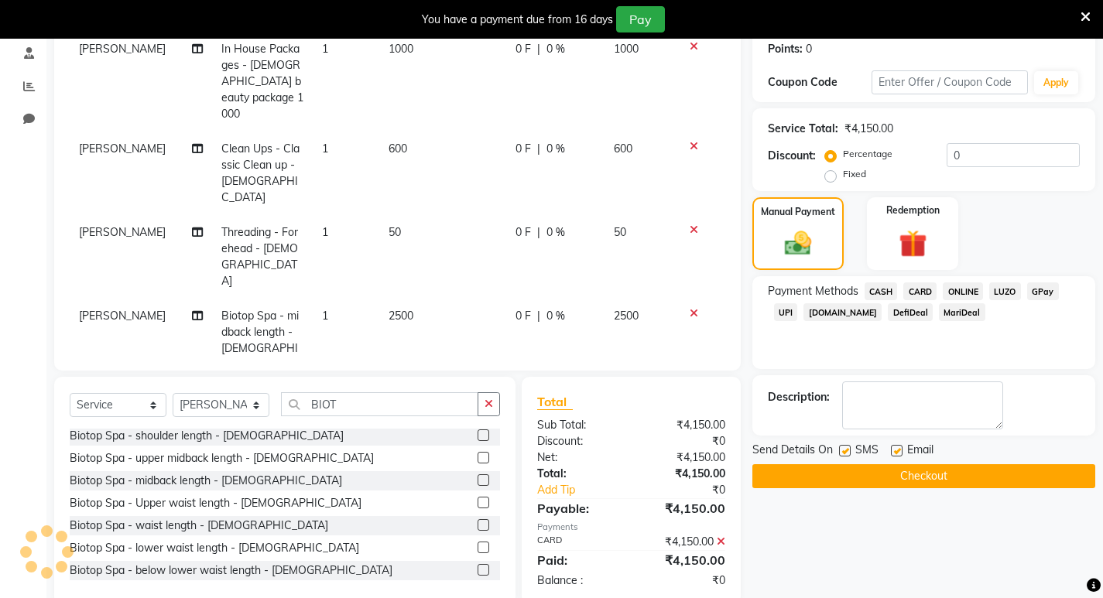
click at [932, 476] on button "Checkout" at bounding box center [923, 476] width 343 height 24
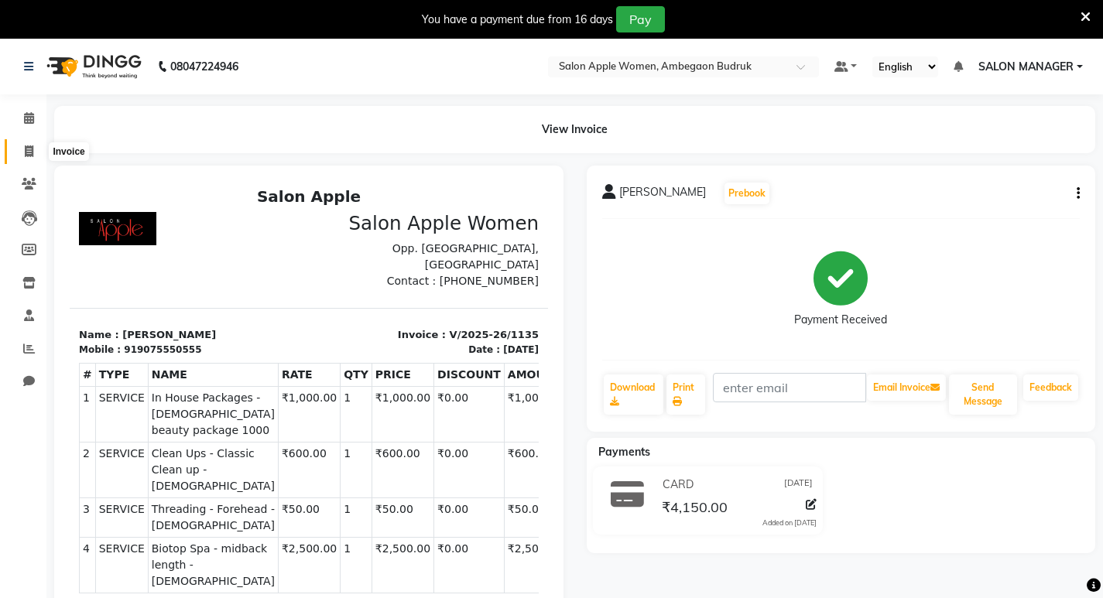
click at [36, 152] on span at bounding box center [28, 152] width 27 height 18
select select "6277"
select select "service"
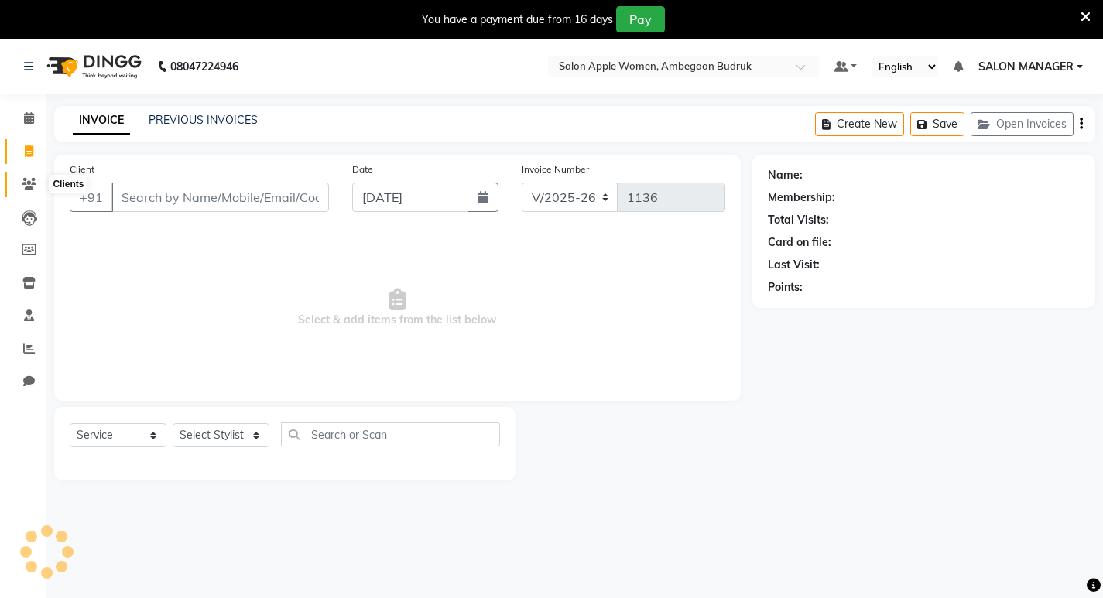
scroll to position [39, 0]
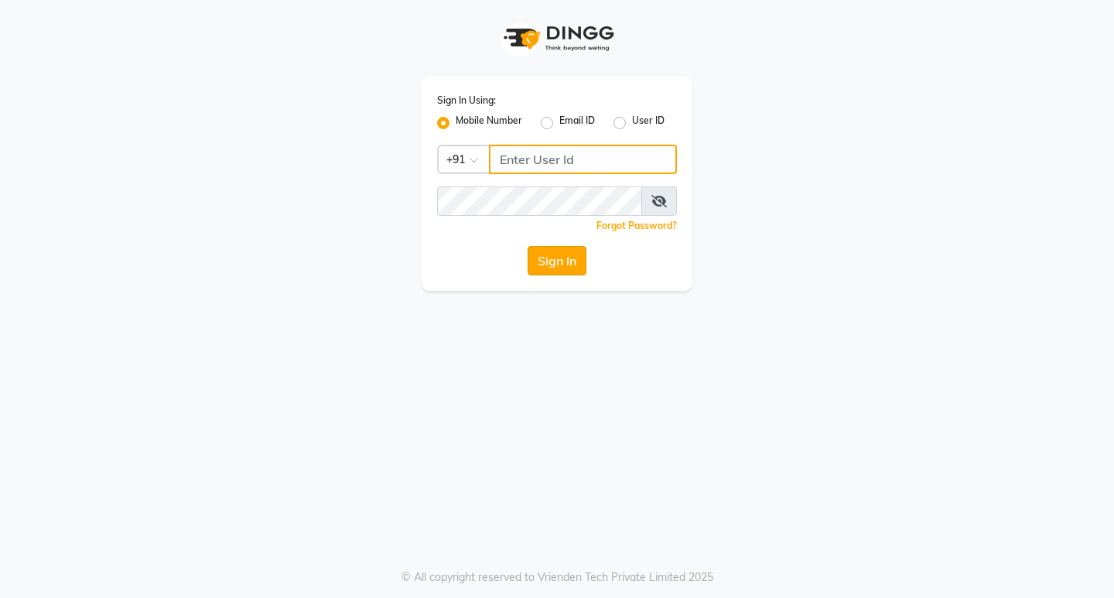
type input "9119610055"
click at [573, 269] on button "Sign In" at bounding box center [557, 260] width 59 height 29
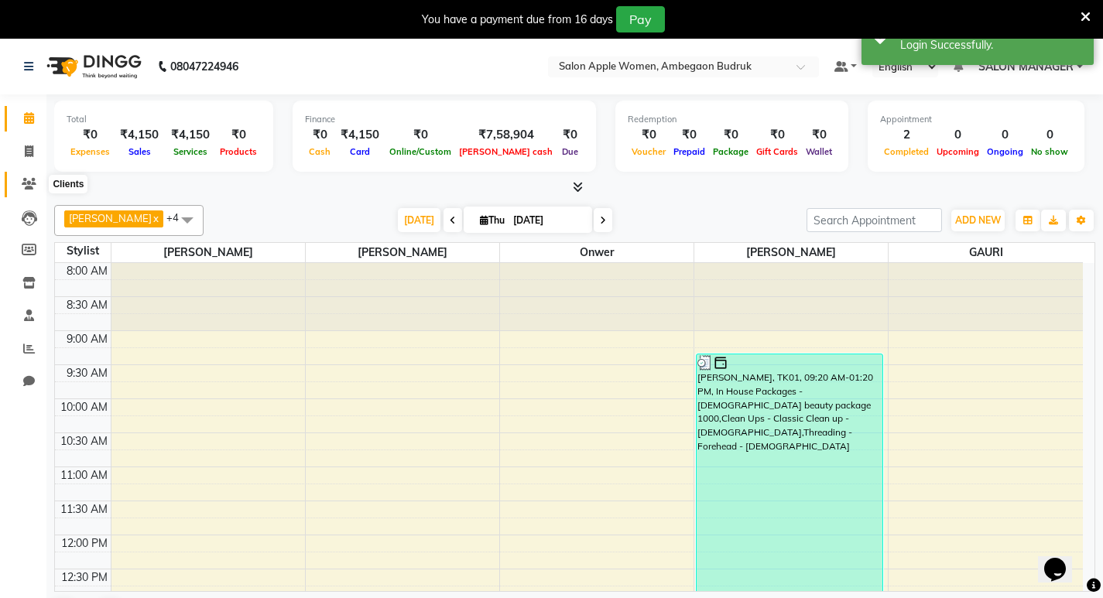
click at [26, 184] on icon at bounding box center [29, 184] width 15 height 12
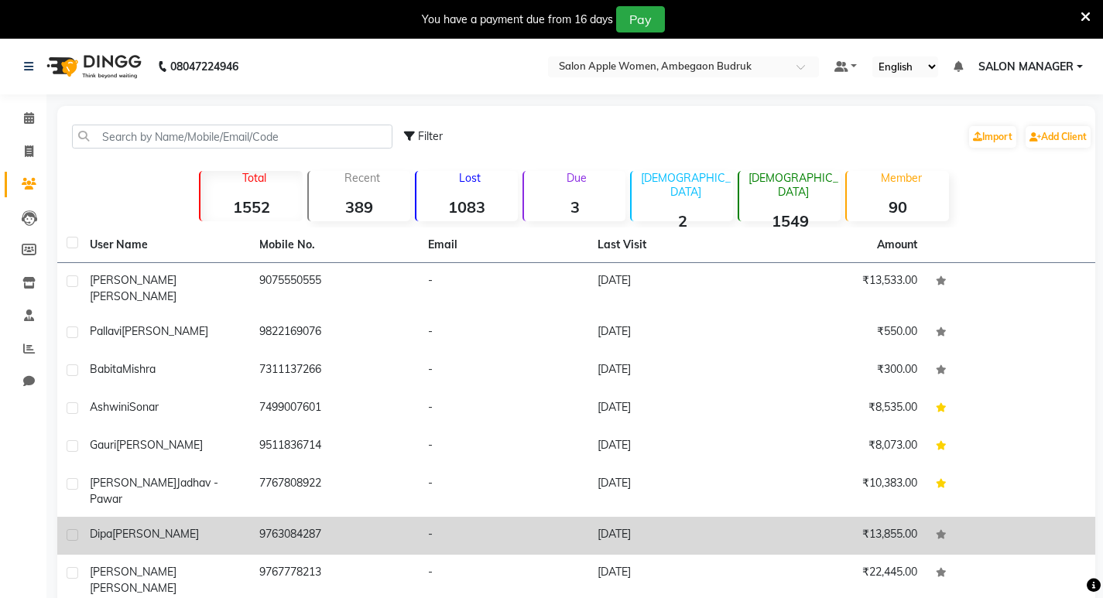
click at [376, 517] on td "9763084287" at bounding box center [334, 536] width 169 height 38
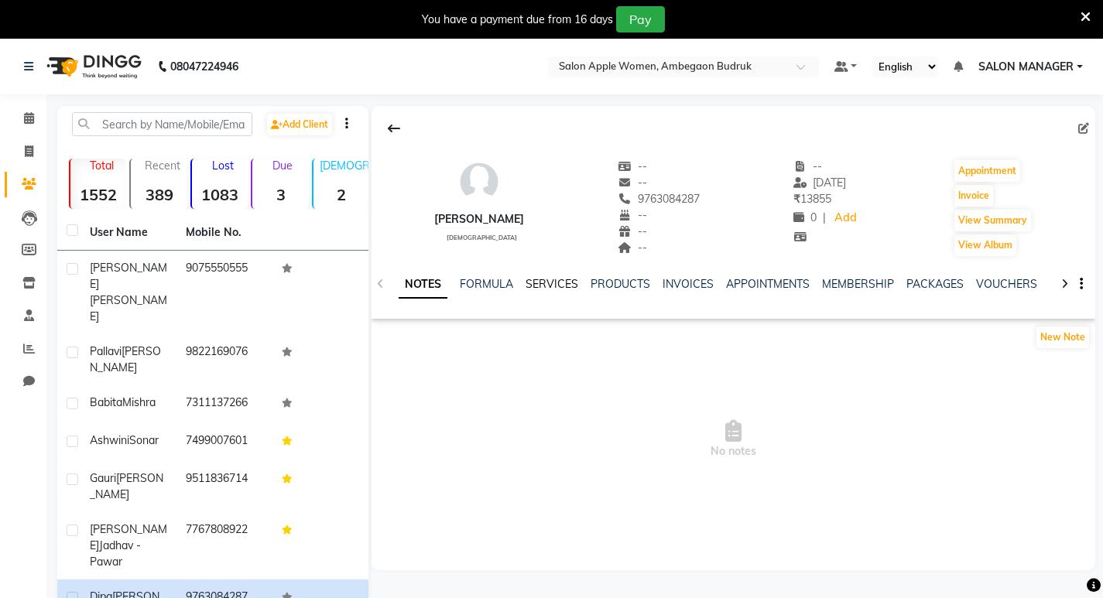
click at [552, 281] on link "SERVICES" at bounding box center [552, 284] width 53 height 14
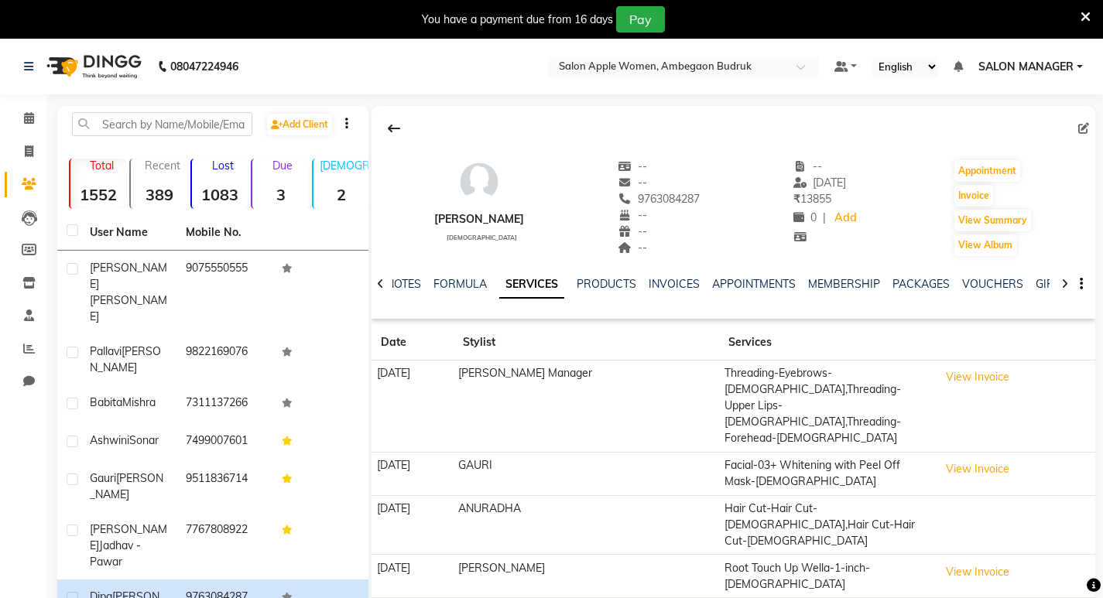
scroll to position [154, 0]
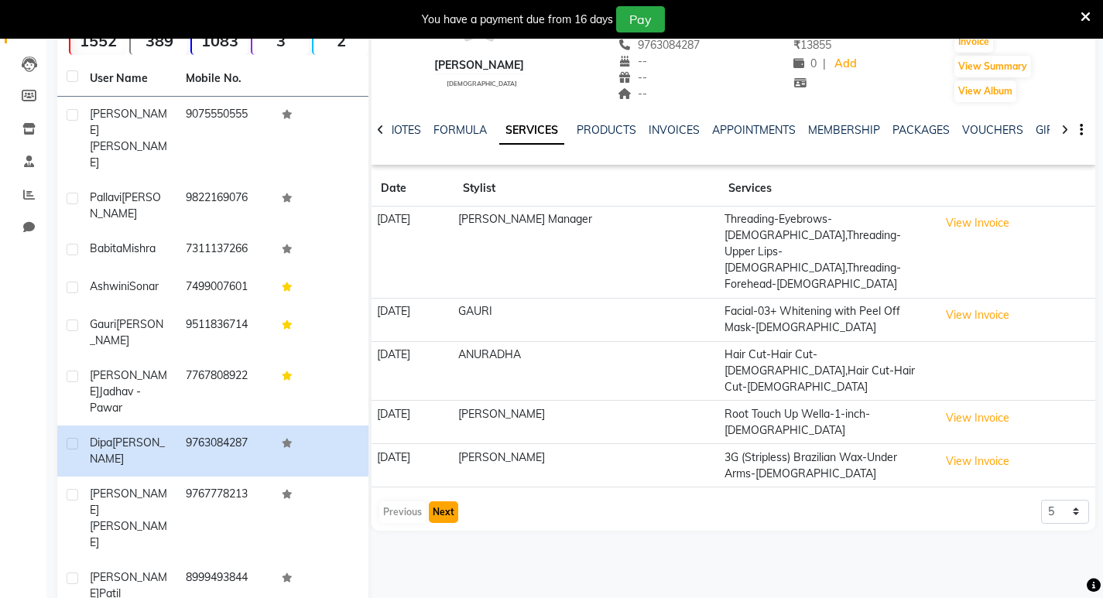
click at [433, 502] on button "Next" at bounding box center [443, 513] width 29 height 22
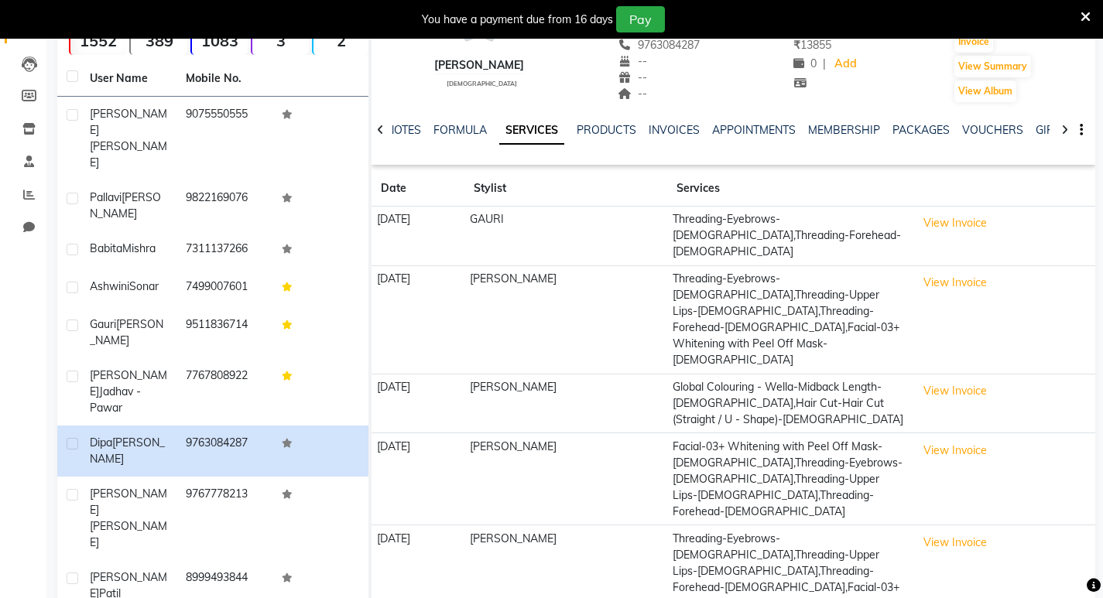
drag, startPoint x: 1058, startPoint y: 556, endPoint x: 1050, endPoint y: 549, distance: 10.4
select select "50"
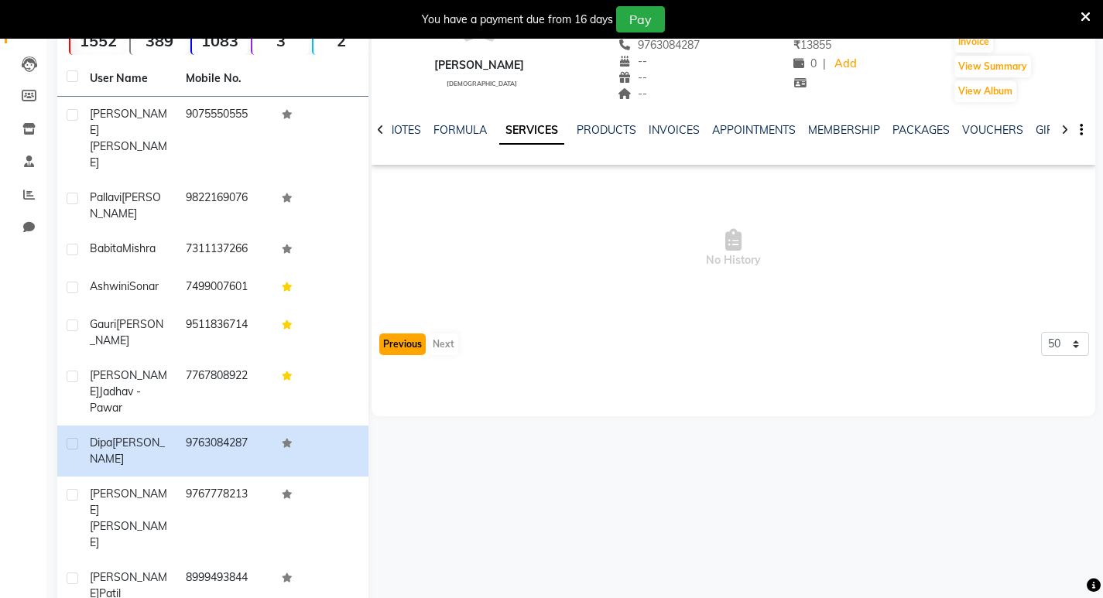
click at [407, 343] on button "Previous" at bounding box center [402, 345] width 46 height 22
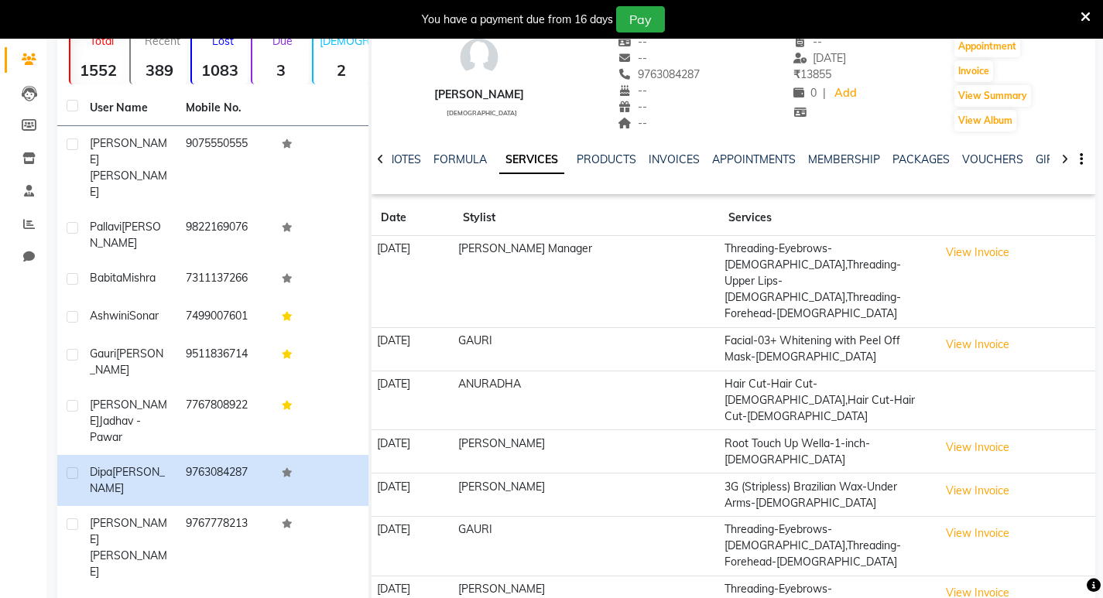
scroll to position [382, 0]
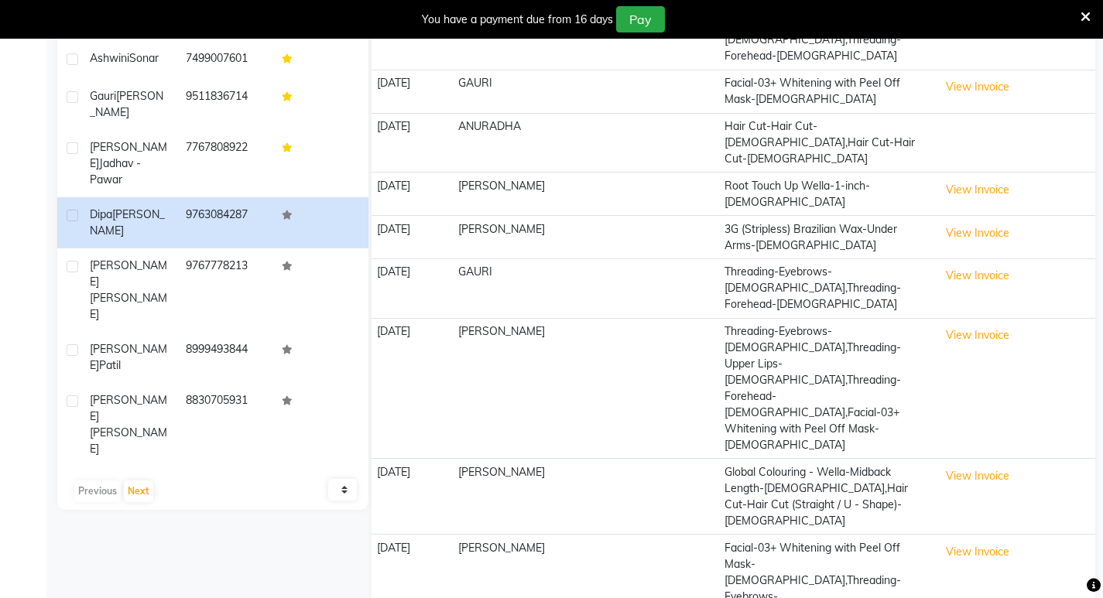
select select "10"
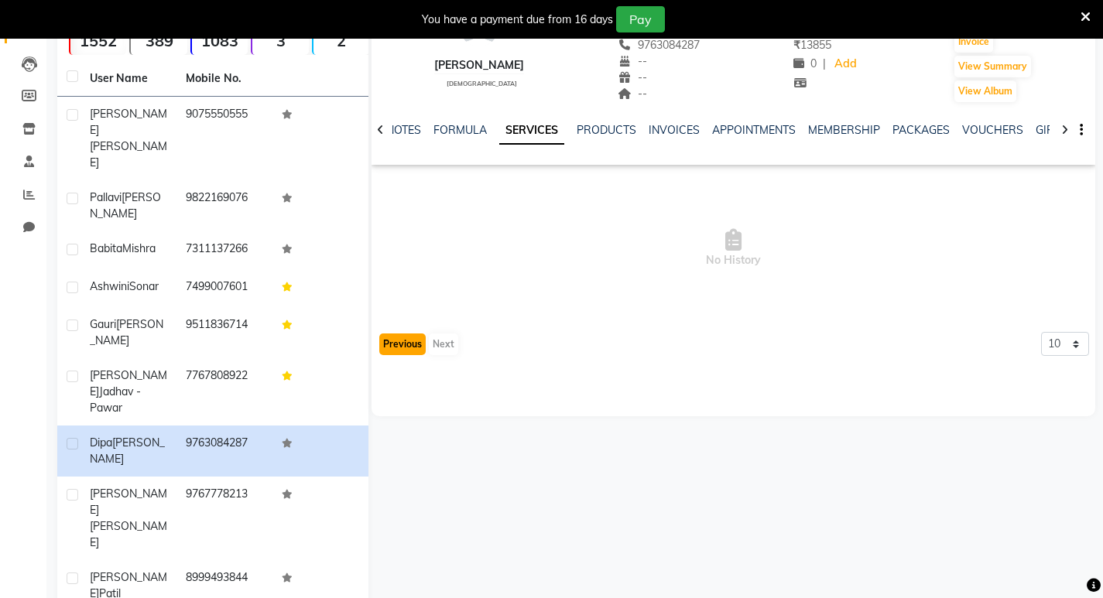
click at [419, 341] on button "Previous" at bounding box center [402, 345] width 46 height 22
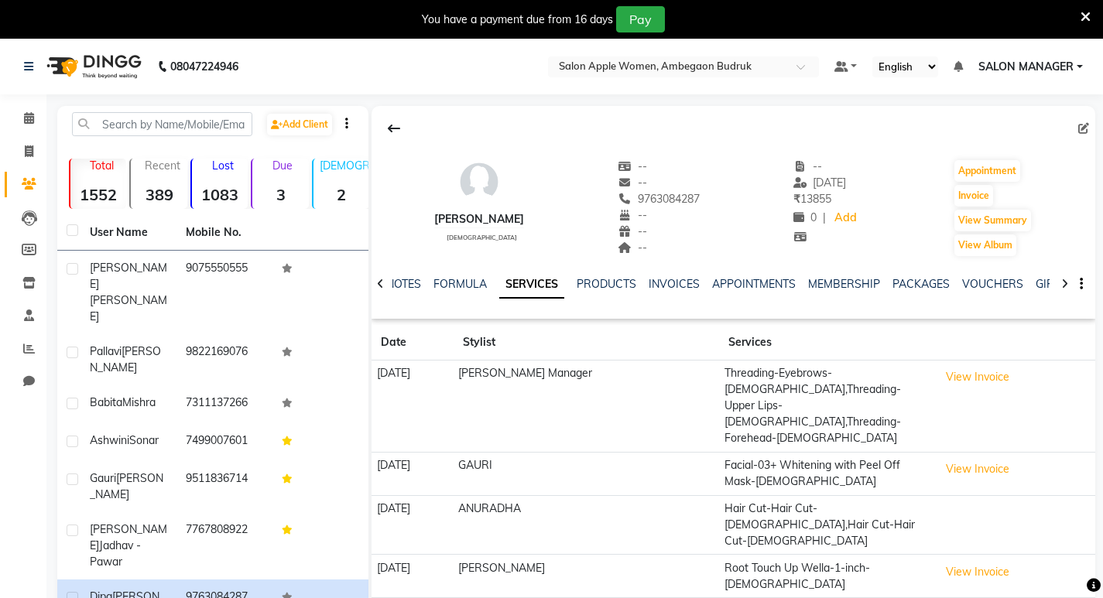
scroll to position [382, 0]
